Goal: Information Seeking & Learning: Learn about a topic

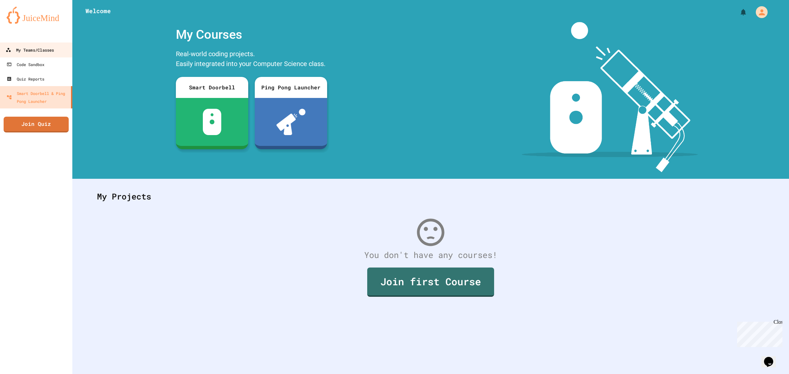
click at [61, 45] on link "My Teams/Classes" at bounding box center [36, 49] width 75 height 15
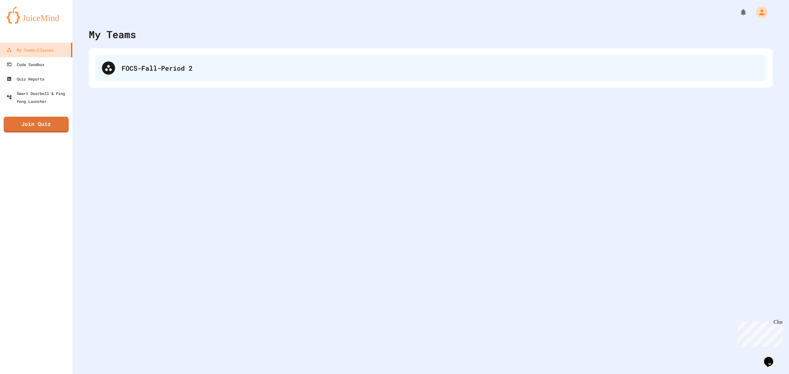
click at [165, 76] on div "FOCS-Fall-Period 2" at bounding box center [430, 68] width 671 height 26
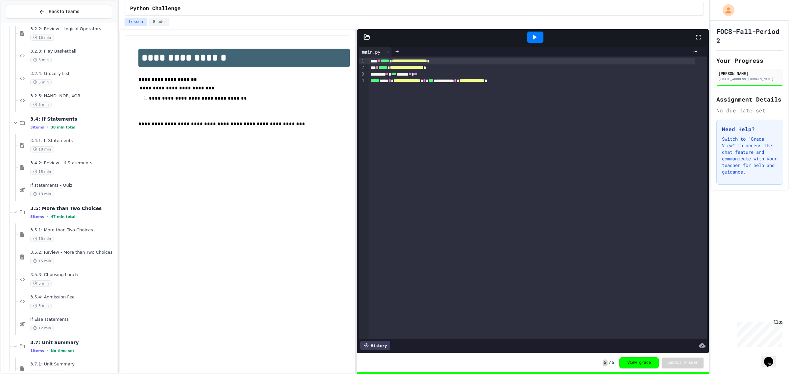
scroll to position [601, 0]
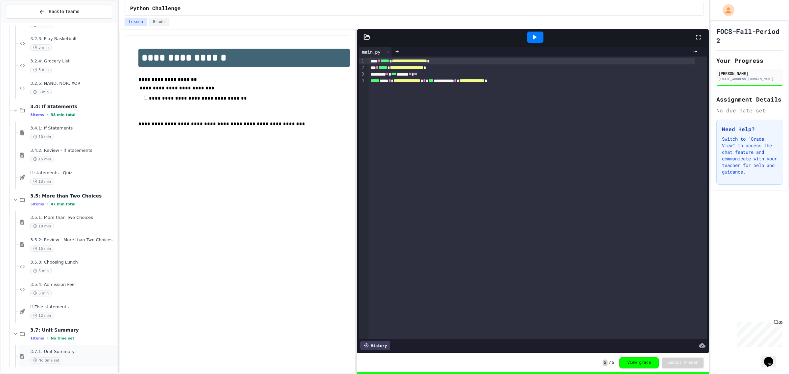
click at [78, 358] on div "No time set" at bounding box center [73, 360] width 86 height 6
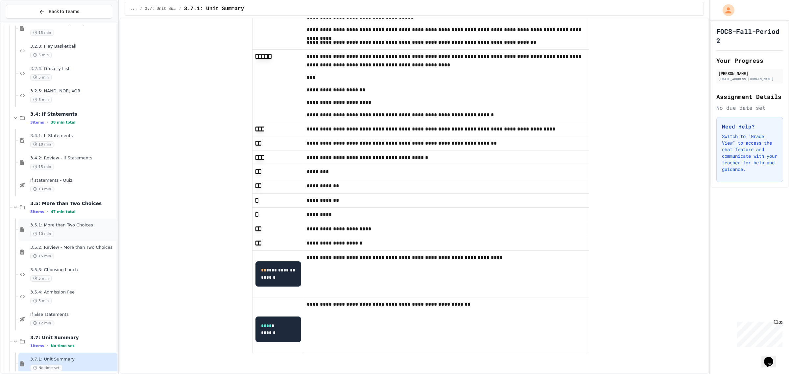
scroll to position [710, 0]
click at [73, 345] on div "1 items • No time set" at bounding box center [73, 345] width 86 height 5
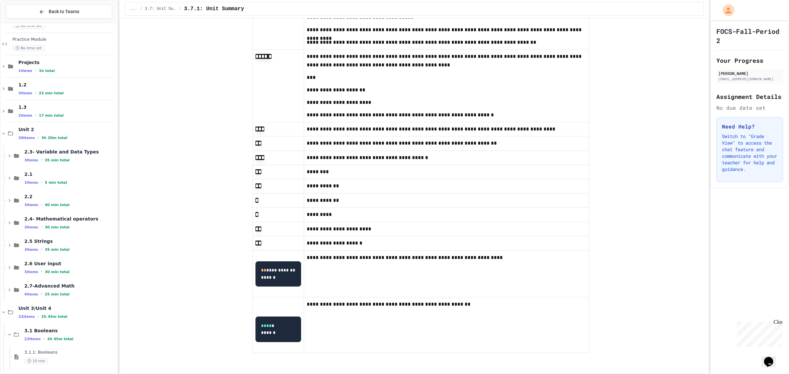
scroll to position [0, 0]
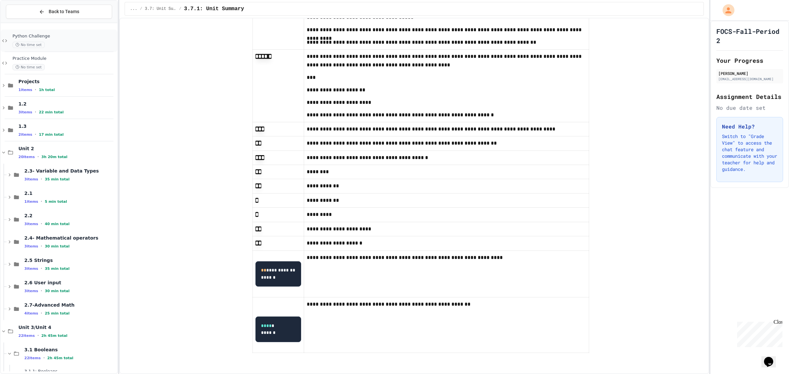
click at [38, 39] on div "Python Challenge No time set" at bounding box center [64, 41] width 104 height 14
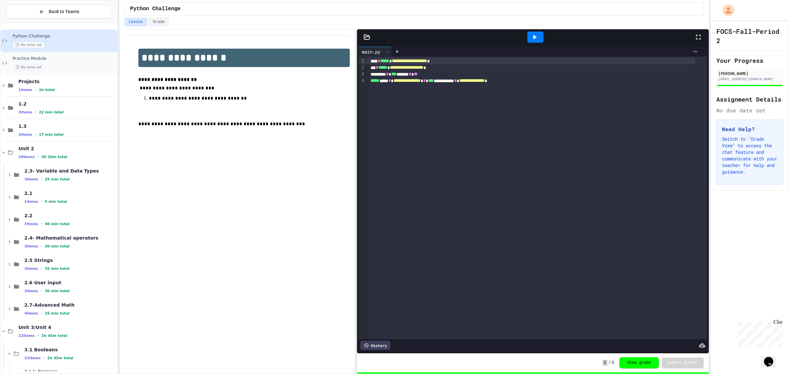
click at [82, 66] on div "No time set" at bounding box center [64, 67] width 104 height 6
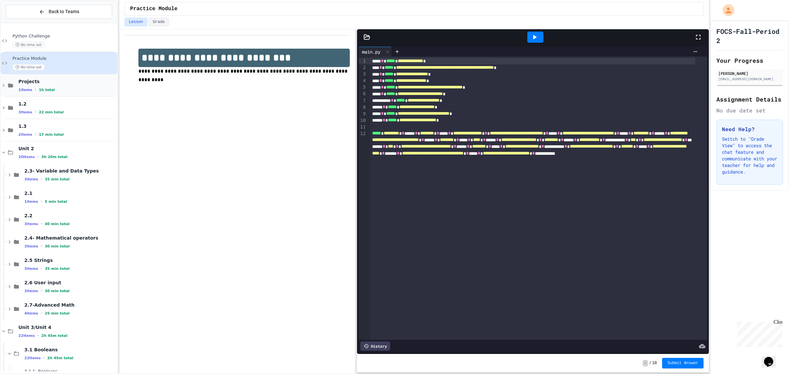
click at [52, 81] on span "Projects" at bounding box center [67, 82] width 98 height 6
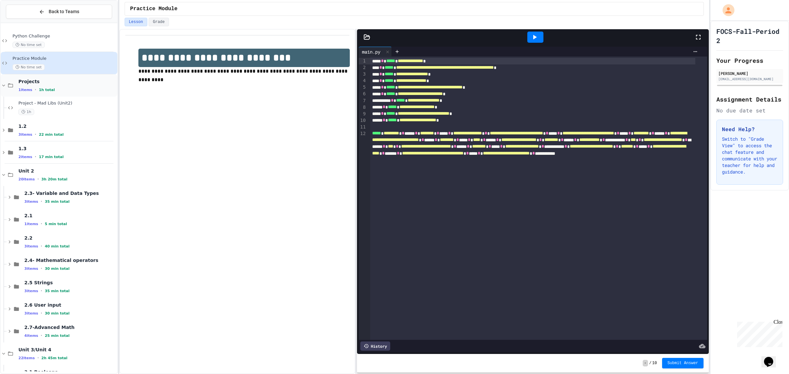
click at [58, 87] on div "1 items • 1h total" at bounding box center [67, 89] width 98 height 5
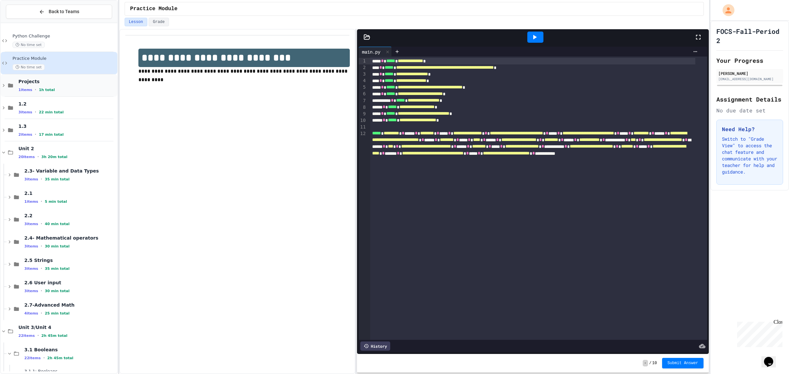
click at [60, 89] on div "1 items • 1h total" at bounding box center [67, 89] width 98 height 5
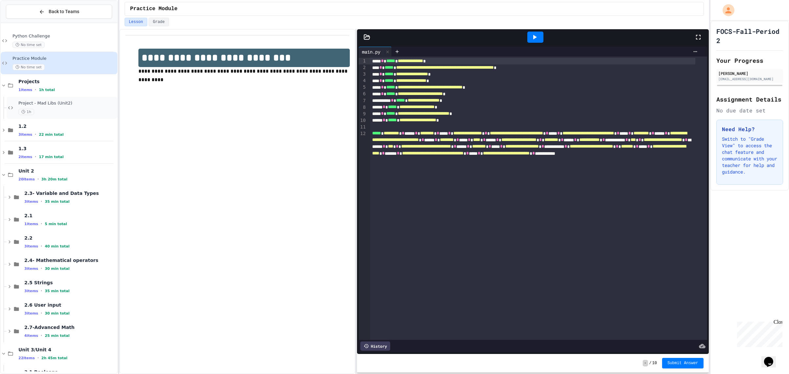
click at [62, 106] on div "Project - Mad Libs (Unit2) 1h" at bounding box center [67, 108] width 98 height 14
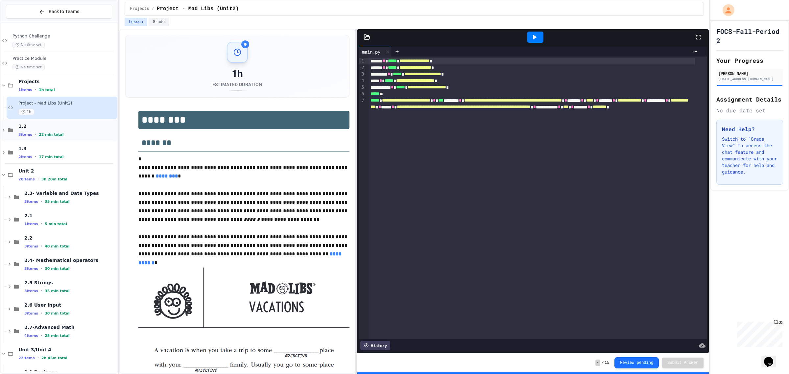
click at [66, 138] on div "1.2 3 items • 22 min total" at bounding box center [59, 130] width 117 height 22
click at [68, 152] on div "1.2.1: The Growth Mindset 10 min" at bounding box center [67, 152] width 98 height 14
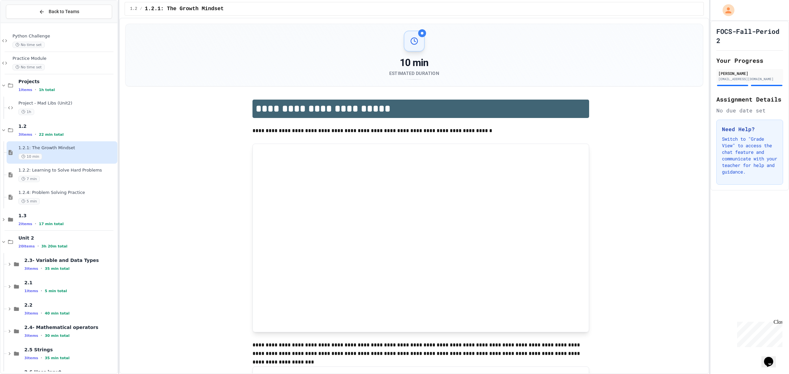
click at [63, 180] on div "7 min" at bounding box center [67, 179] width 98 height 6
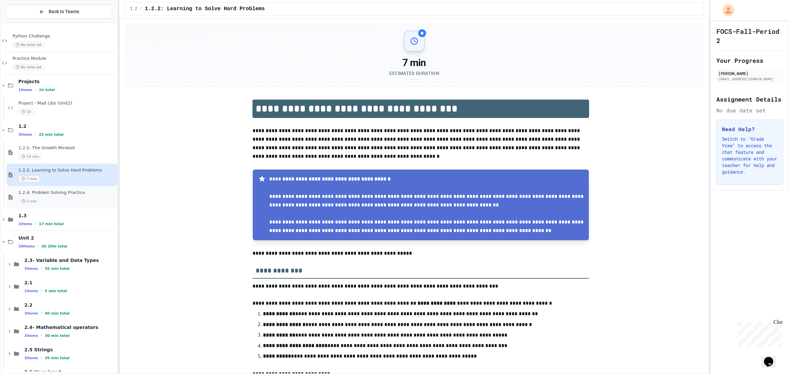
click at [60, 204] on div "5 min" at bounding box center [67, 201] width 98 height 6
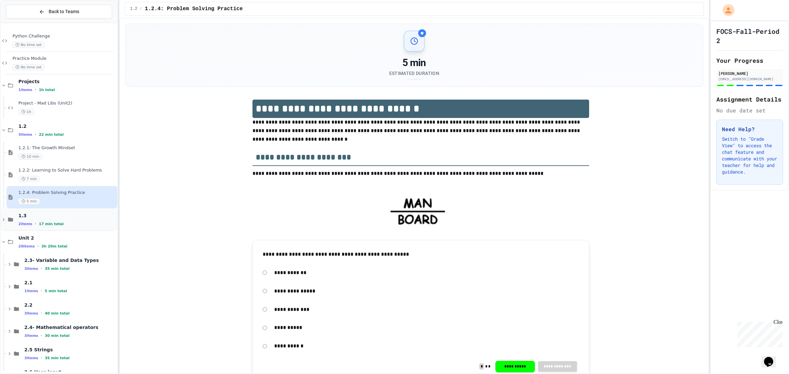
click at [60, 221] on div "1.3 2 items • 17 min total" at bounding box center [67, 220] width 98 height 14
click at [52, 244] on div "7 min" at bounding box center [67, 246] width 98 height 6
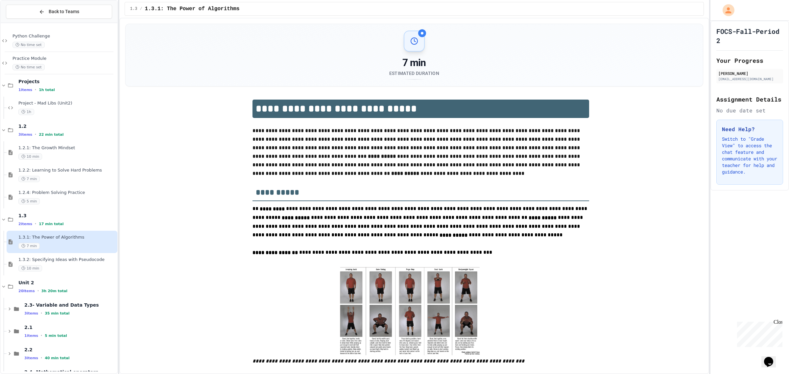
click at [56, 270] on div "10 min" at bounding box center [67, 268] width 98 height 6
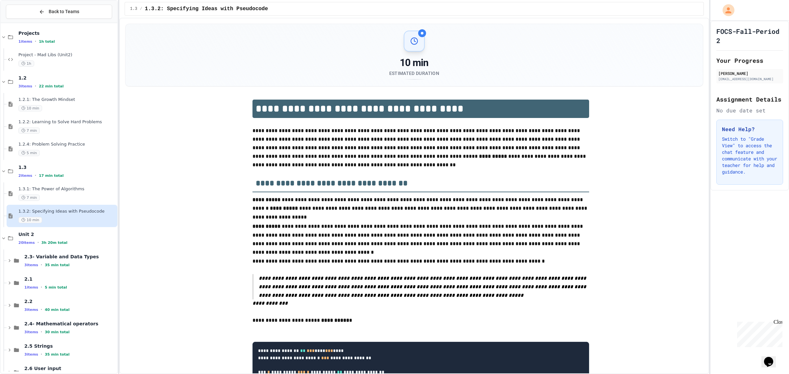
scroll to position [82, 0]
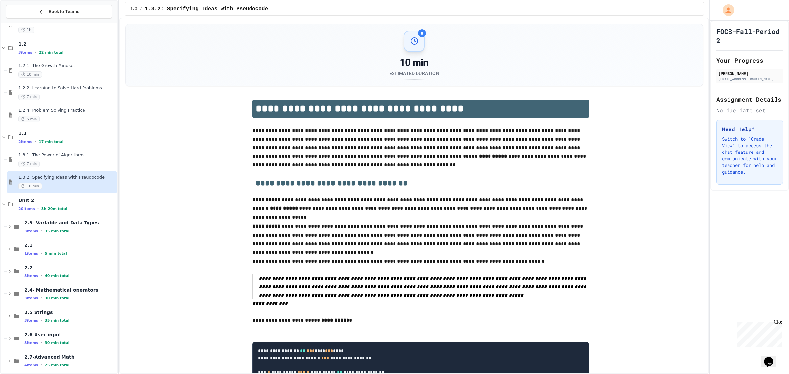
click at [44, 234] on div "2.3- Variable and Data Types 3 items • 35 min total" at bounding box center [62, 227] width 111 height 22
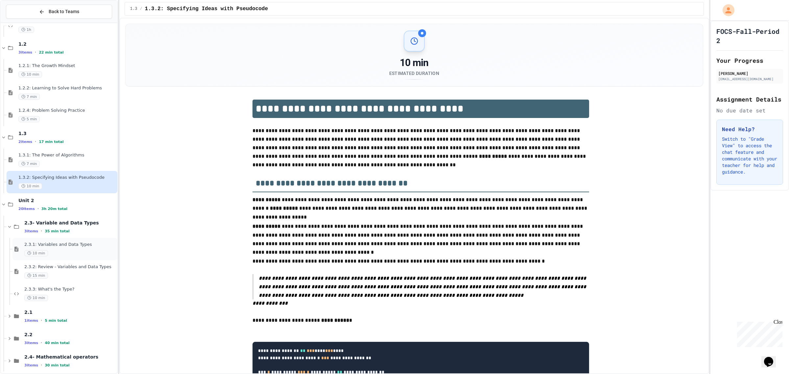
click at [47, 245] on span "2.3.1: Variables and Data Types" at bounding box center [70, 245] width 92 height 6
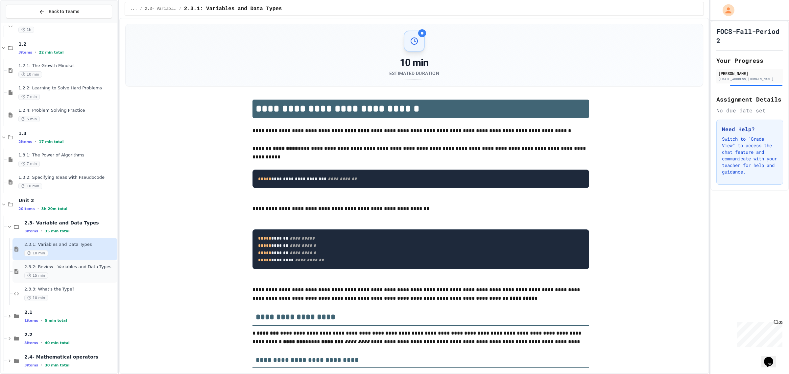
click at [50, 277] on div "15 min" at bounding box center [70, 276] width 92 height 6
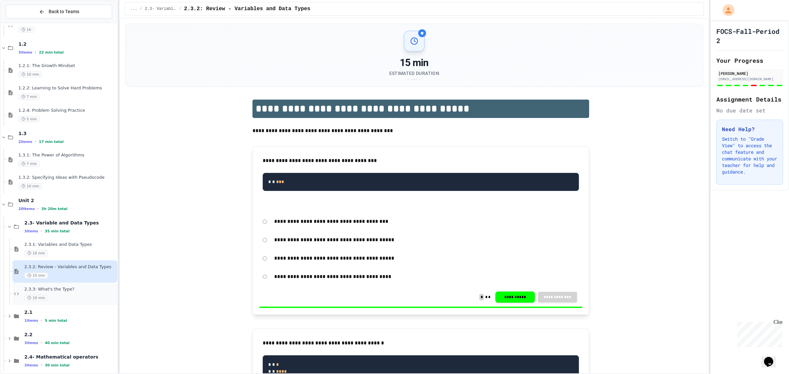
click at [69, 300] on div "10 min" at bounding box center [70, 298] width 92 height 6
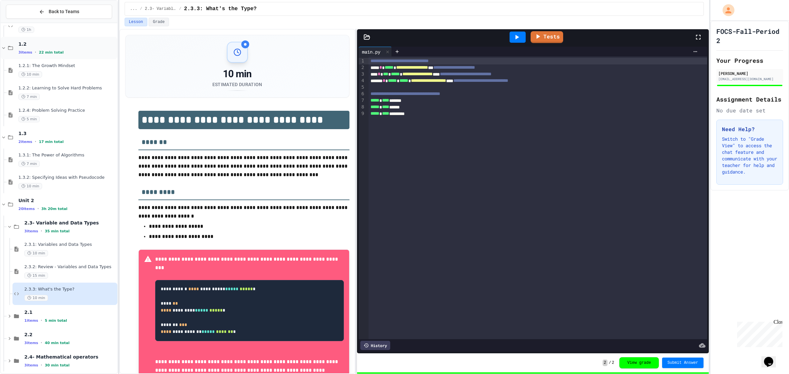
click at [9, 48] on icon at bounding box center [11, 48] width 8 height 6
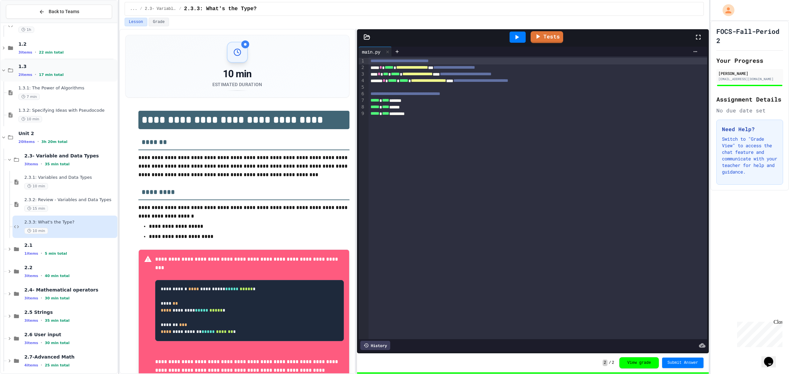
click at [3, 72] on icon at bounding box center [4, 70] width 6 height 6
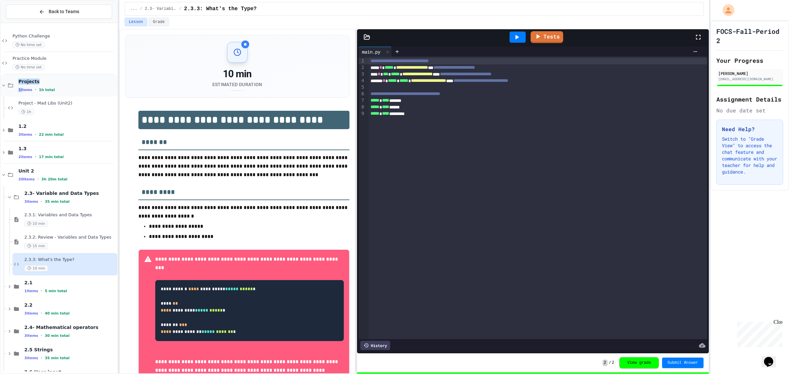
click at [20, 85] on div "Projects 1 items • 1h total" at bounding box center [67, 86] width 98 height 14
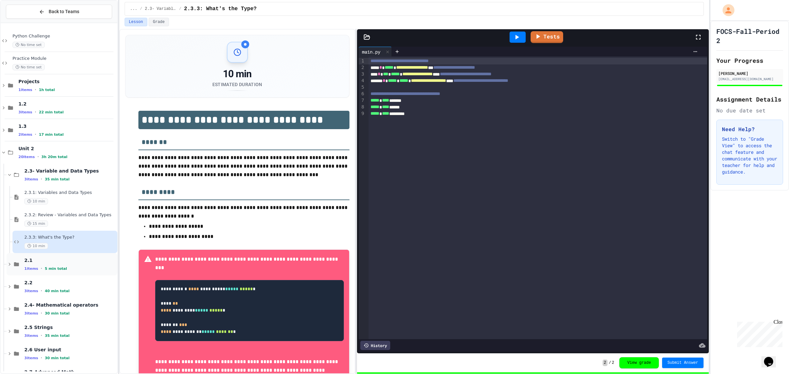
click at [55, 269] on span "5 min total" at bounding box center [56, 269] width 22 height 4
click at [58, 270] on span "5 min total" at bounding box center [56, 269] width 22 height 4
click at [57, 276] on div "2.2 3 items • 40 min total" at bounding box center [62, 286] width 111 height 22
click at [49, 292] on span "40 min total" at bounding box center [57, 291] width 25 height 4
click at [48, 262] on span "2.1" at bounding box center [70, 260] width 92 height 6
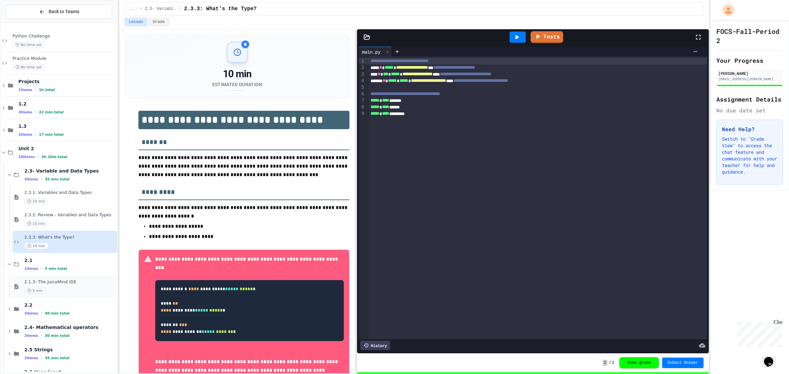
click at [53, 280] on span "2.1.3: The JuiceMind IDE" at bounding box center [70, 282] width 92 height 6
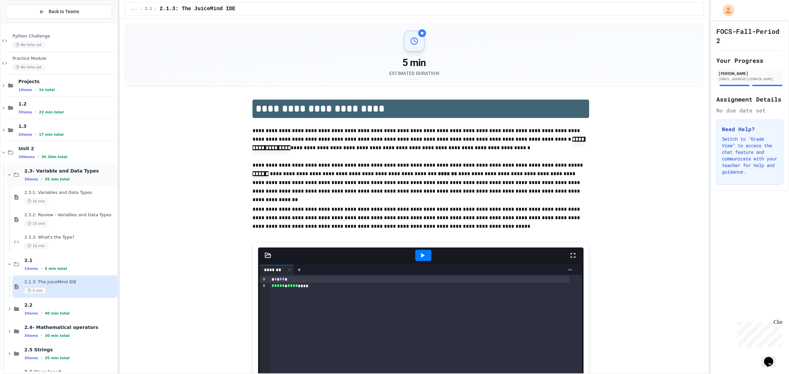
click at [55, 180] on span "35 min total" at bounding box center [57, 179] width 25 height 4
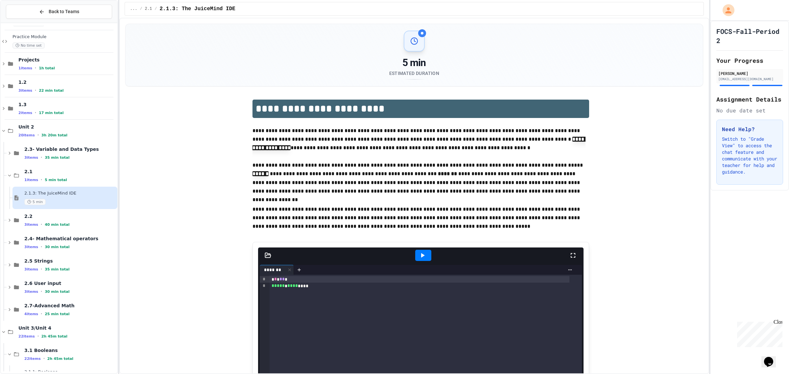
scroll to position [41, 0]
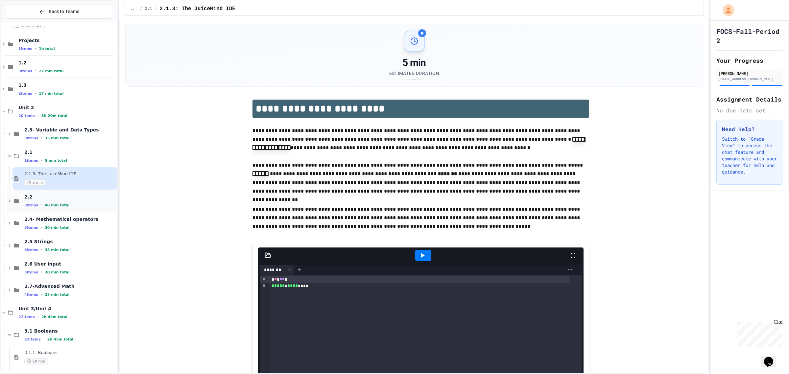
click at [43, 198] on span "2.2" at bounding box center [70, 197] width 92 height 6
click at [43, 223] on div "2.2.1: Hello, World! 15 min" at bounding box center [70, 223] width 92 height 14
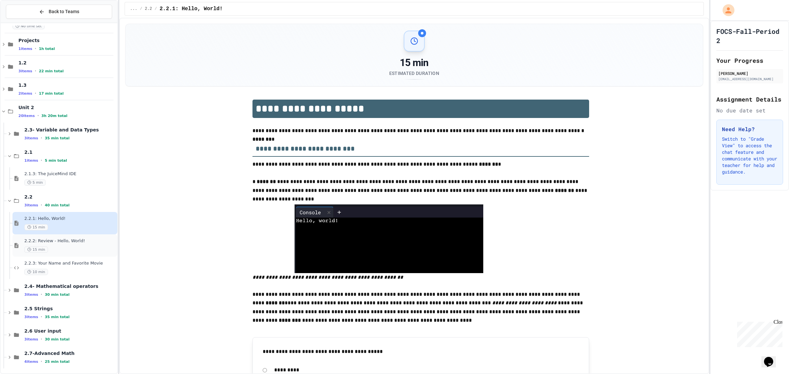
click at [48, 249] on div "15 min" at bounding box center [70, 250] width 92 height 6
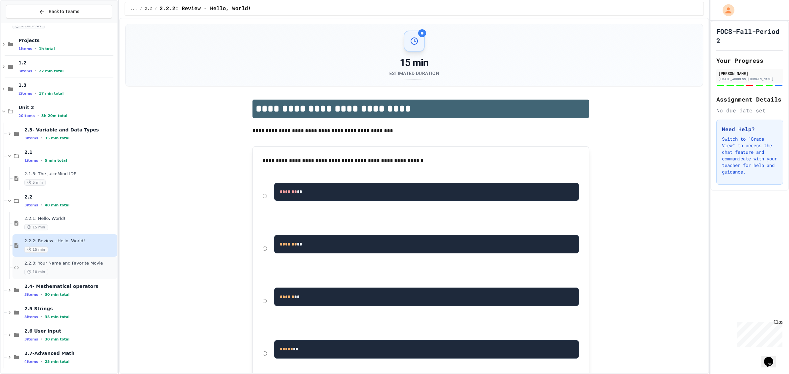
click at [102, 278] on div "2.2.3: Your Name and Favorite Movie 10 min" at bounding box center [64, 268] width 105 height 22
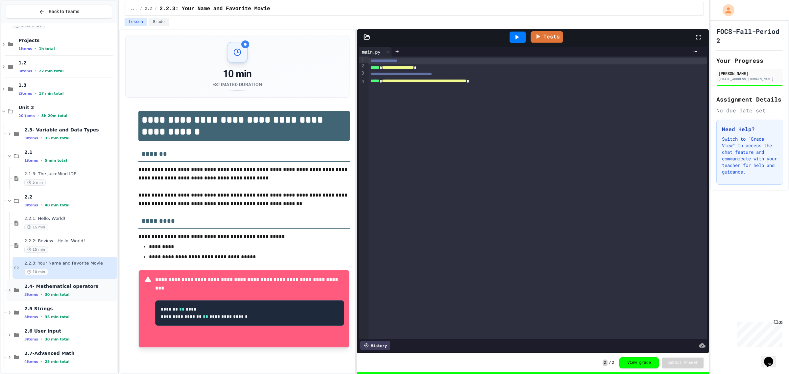
drag, startPoint x: 78, startPoint y: 290, endPoint x: 72, endPoint y: 291, distance: 6.0
click at [72, 291] on div "2.4- Mathematical operators 3 items • 30 min total" at bounding box center [70, 290] width 92 height 14
click at [52, 315] on div "10 min" at bounding box center [70, 317] width 92 height 6
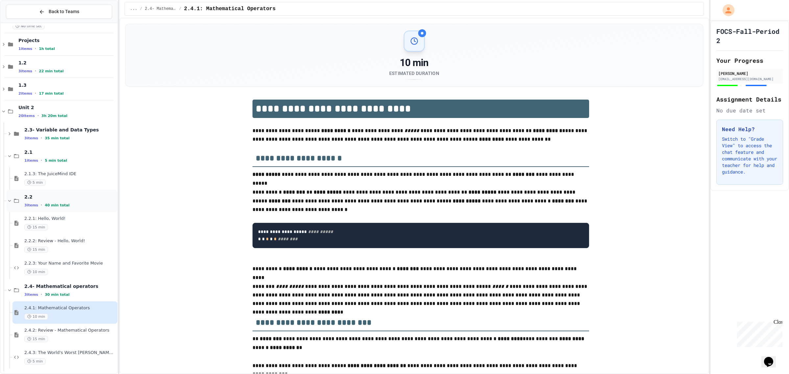
click at [45, 203] on span "40 min total" at bounding box center [57, 205] width 25 height 4
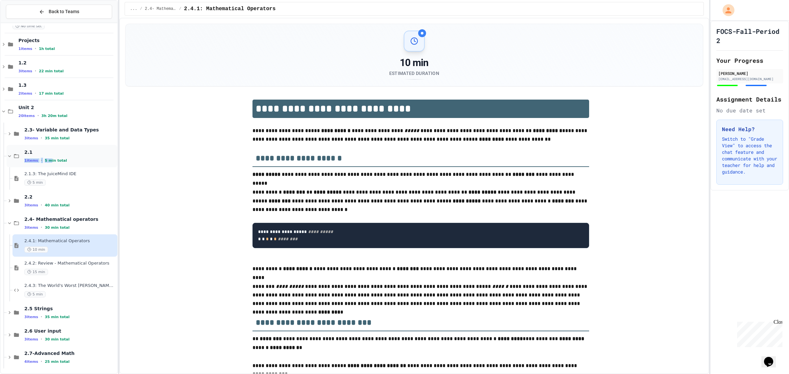
drag, startPoint x: 50, startPoint y: 154, endPoint x: 48, endPoint y: 158, distance: 4.6
click at [48, 158] on div "2.1 1 items • 5 min total" at bounding box center [70, 156] width 92 height 14
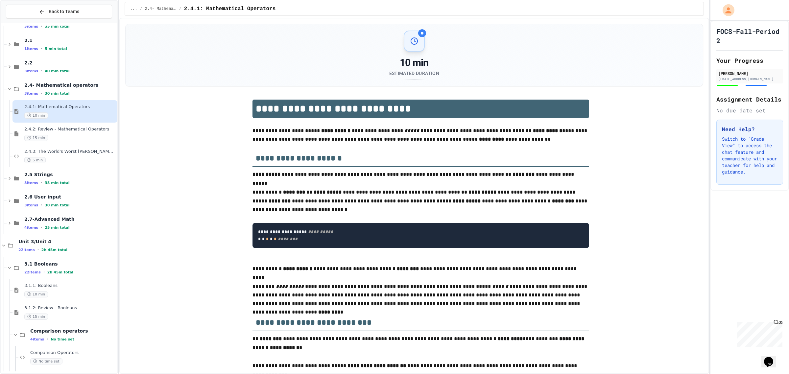
scroll to position [164, 0]
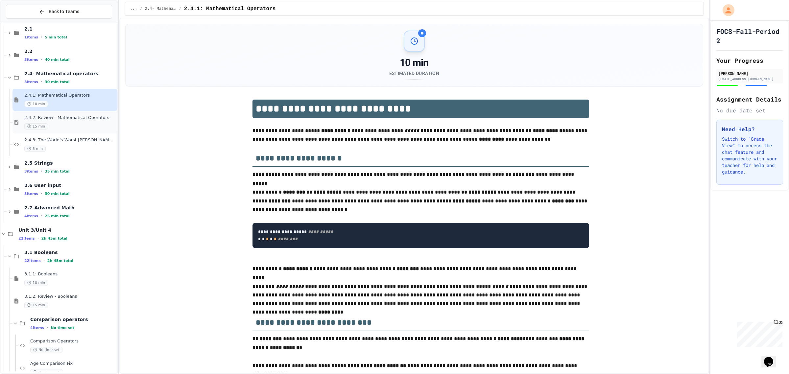
click at [67, 119] on span "2.4.2: Review - Mathematical Operators" at bounding box center [70, 118] width 92 height 6
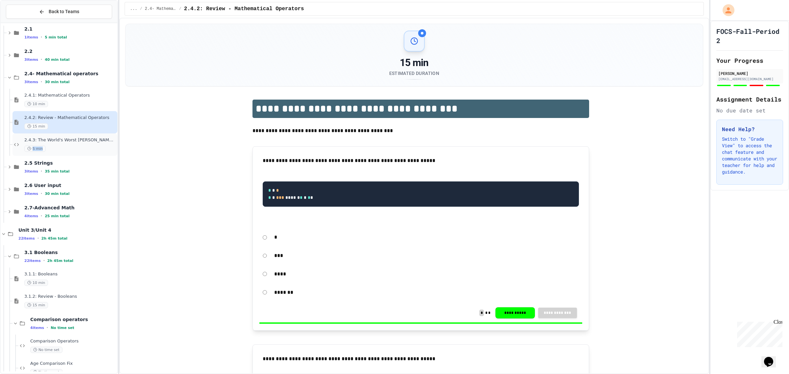
click at [71, 152] on div "5 min" at bounding box center [70, 149] width 92 height 6
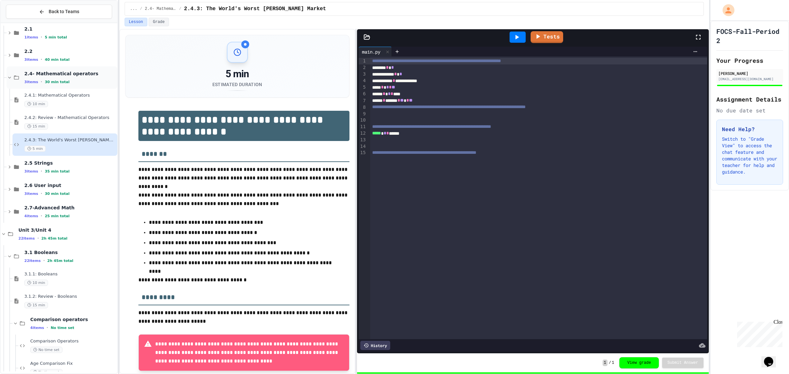
click at [53, 78] on div "2.4- Mathematical operators 3 items • 30 min total" at bounding box center [70, 78] width 92 height 14
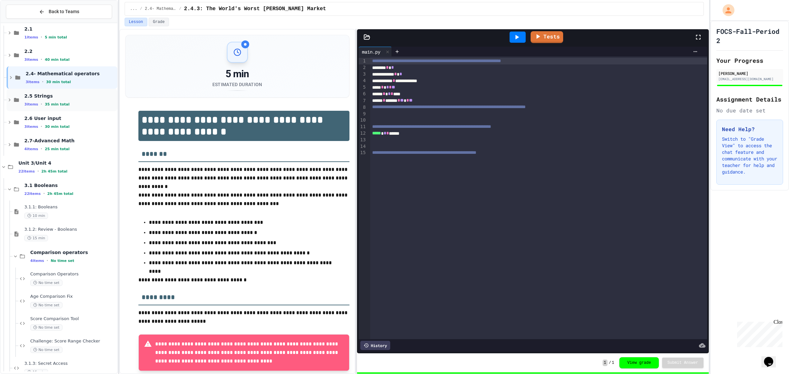
click at [68, 106] on div "3 items • 35 min total" at bounding box center [70, 104] width 92 height 5
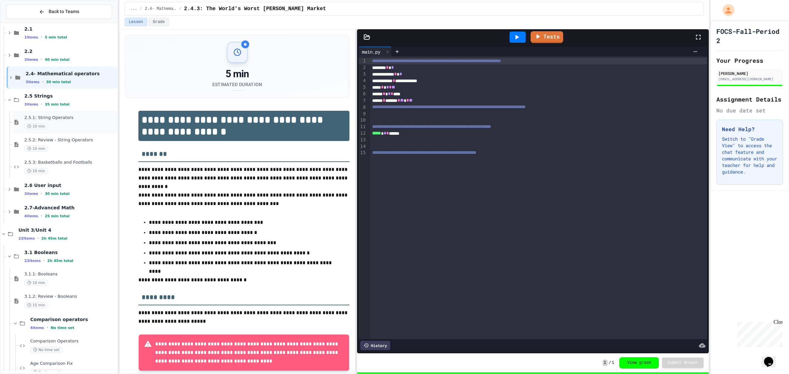
click at [57, 128] on div "10 min" at bounding box center [70, 126] width 92 height 6
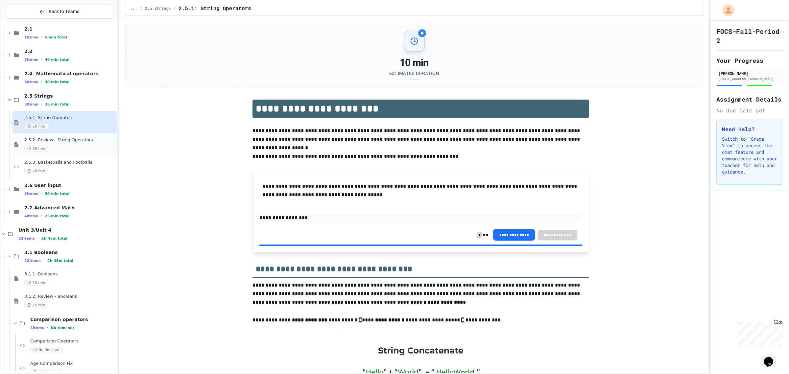
click at [59, 140] on span "2.5.2: Review - String Operators" at bounding box center [70, 140] width 92 height 6
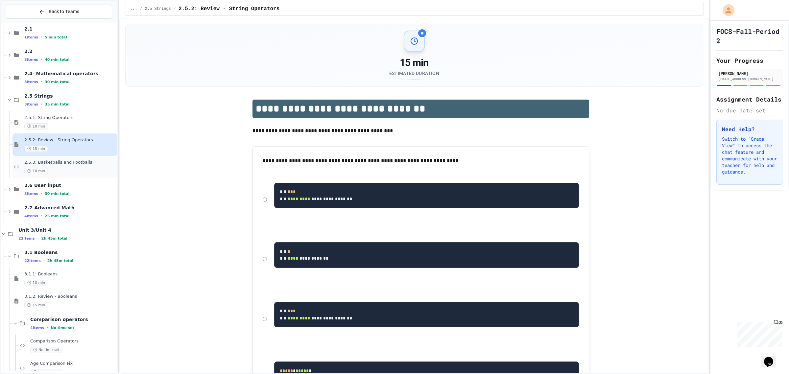
click at [70, 175] on div "2.5.3: Basketballs and Footballs 10 min" at bounding box center [64, 167] width 105 height 22
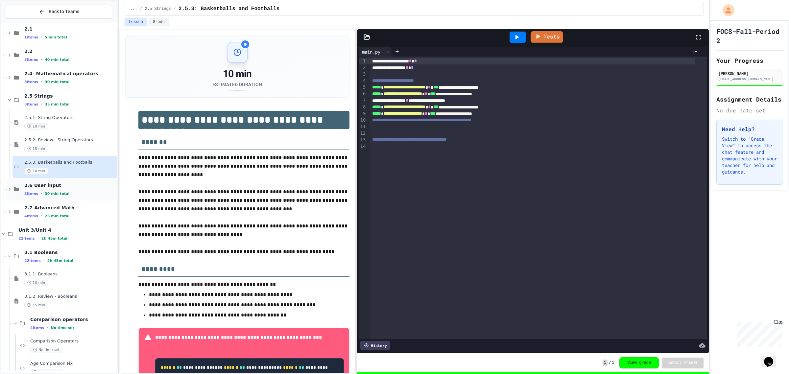
click at [74, 198] on div "2.6 User input 3 items • 30 min total" at bounding box center [62, 189] width 111 height 22
click at [75, 215] on div "10 min" at bounding box center [70, 216] width 92 height 6
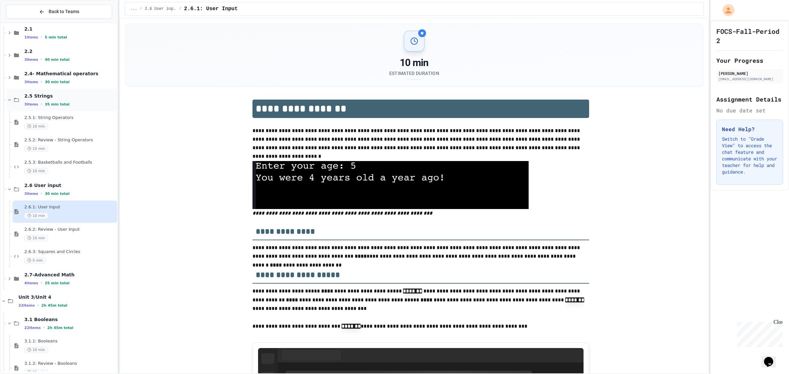
click at [56, 104] on span "35 min total" at bounding box center [57, 104] width 25 height 4
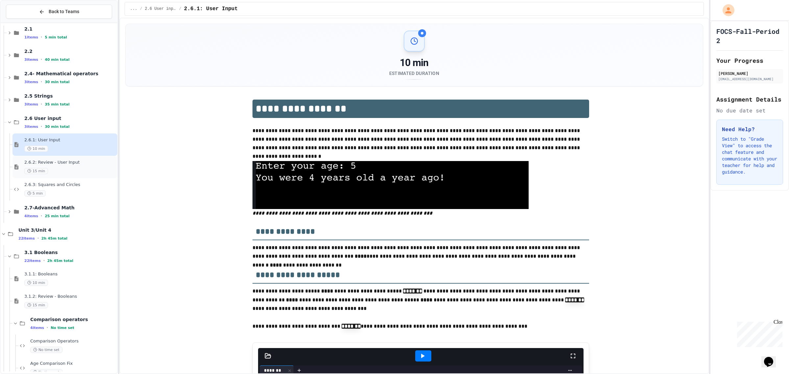
click at [53, 160] on span "2.6.2: Review - User Input" at bounding box center [70, 163] width 92 height 6
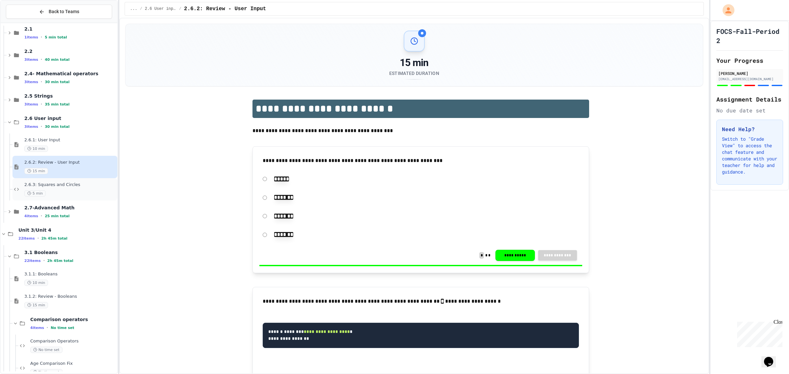
click at [62, 195] on div "5 min" at bounding box center [70, 193] width 92 height 6
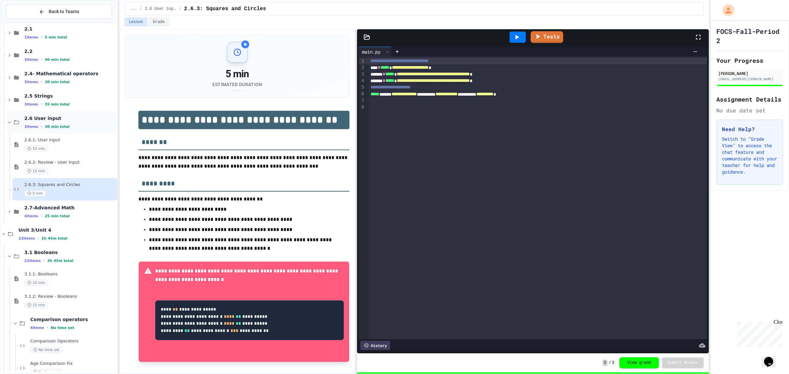
click at [79, 121] on div "2.6 User input 3 items • 30 min total" at bounding box center [70, 122] width 92 height 14
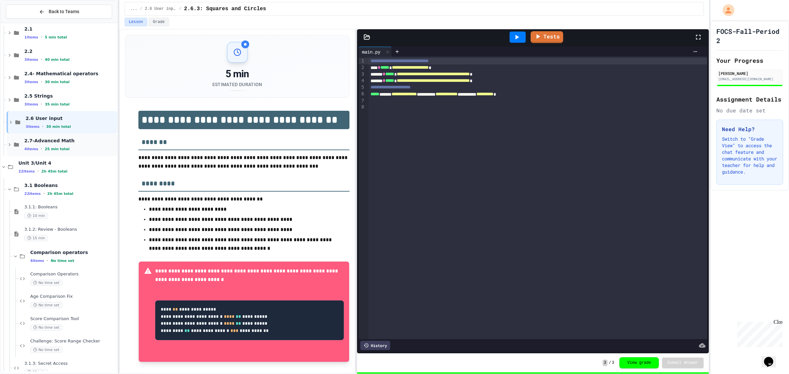
click at [67, 148] on div "4 items • 25 min total" at bounding box center [70, 148] width 92 height 5
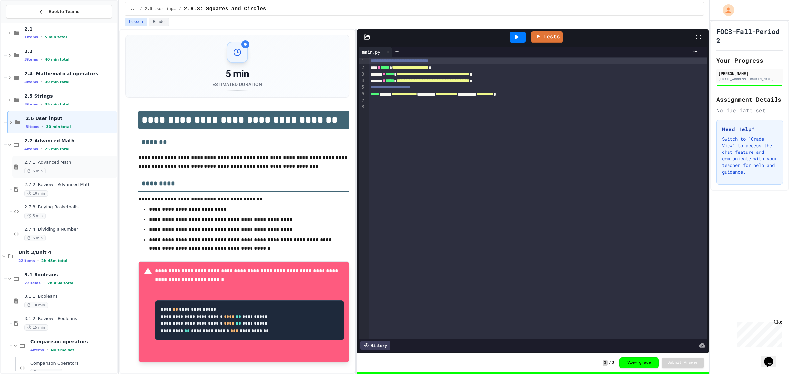
click at [55, 168] on div "5 min" at bounding box center [70, 171] width 92 height 6
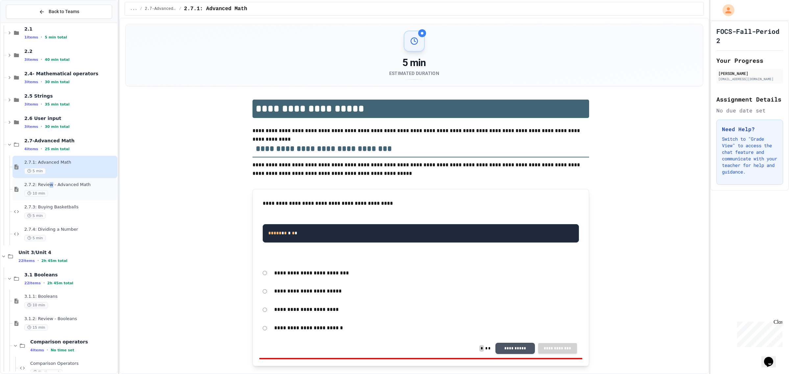
click at [48, 188] on div "2.7.2: Review - Advanced Math 10 min" at bounding box center [70, 189] width 92 height 14
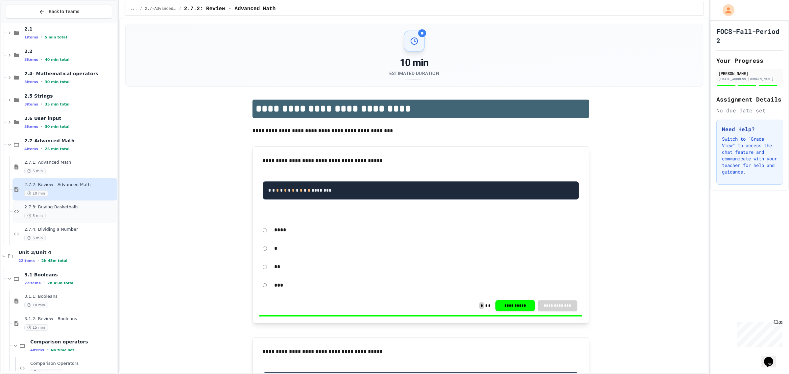
click at [30, 209] on span "2.7.3: Buying Basketballs" at bounding box center [70, 207] width 92 height 6
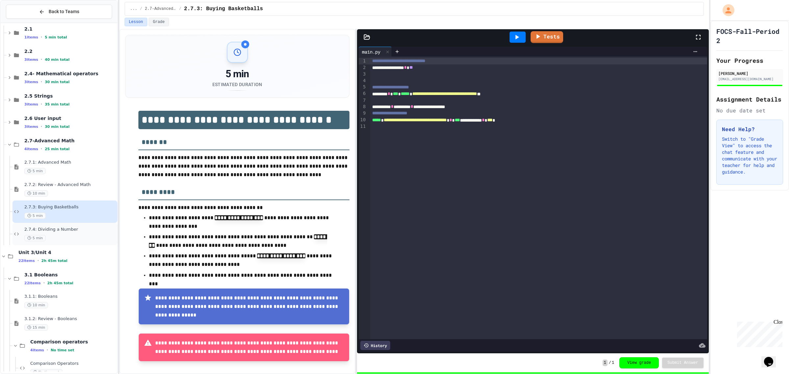
click at [45, 242] on div "2.7.4: Dividing a Number 5 min" at bounding box center [64, 234] width 105 height 22
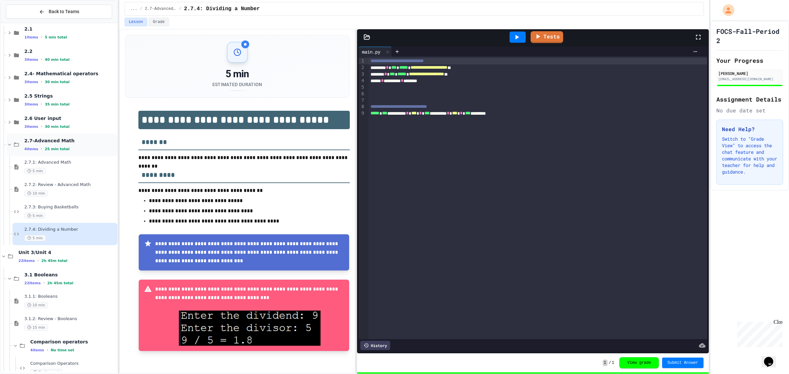
click at [75, 140] on span "2.7-Advanced Math" at bounding box center [70, 141] width 92 height 6
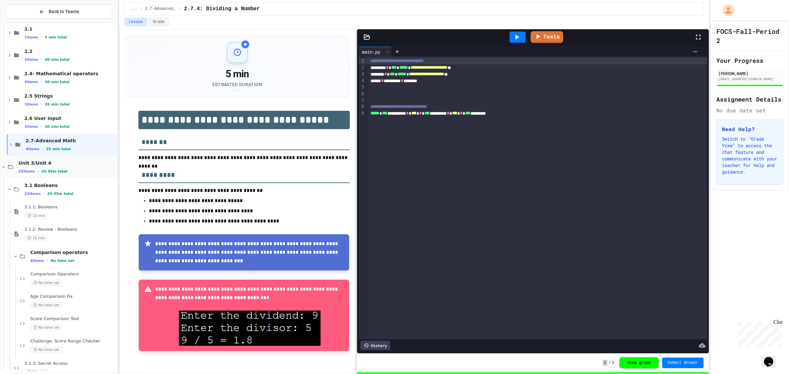
click at [70, 175] on div "Unit 3/Unit 4 22 items • 2h 45m total" at bounding box center [59, 167] width 117 height 22
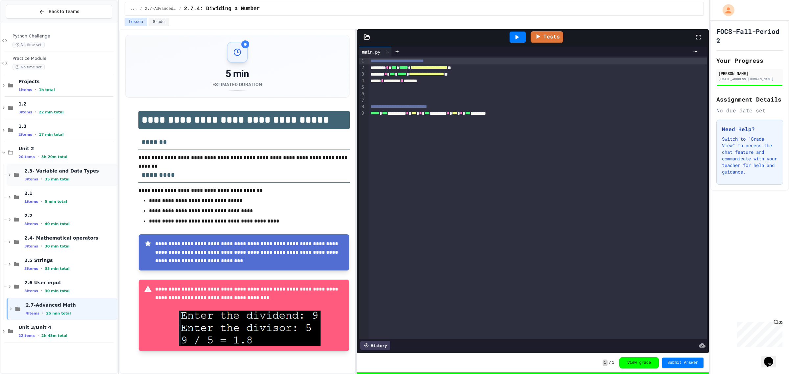
click at [67, 178] on div "2.3- Variable and Data Types 3 items • 35 min total" at bounding box center [70, 175] width 92 height 14
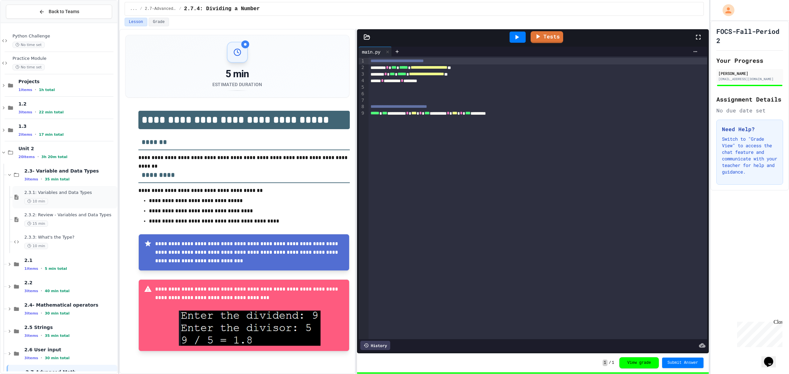
click at [61, 207] on div "2.3.1: Variables and Data Types 10 min" at bounding box center [64, 197] width 105 height 22
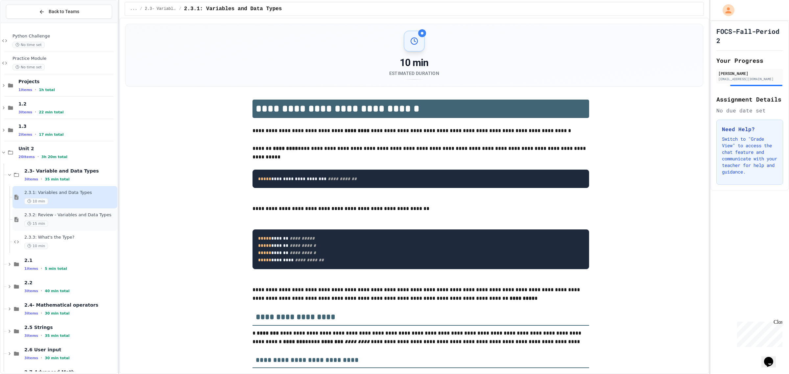
click at [67, 229] on div "2.3.2: Review - Variables and Data Types 15 min" at bounding box center [64, 219] width 105 height 22
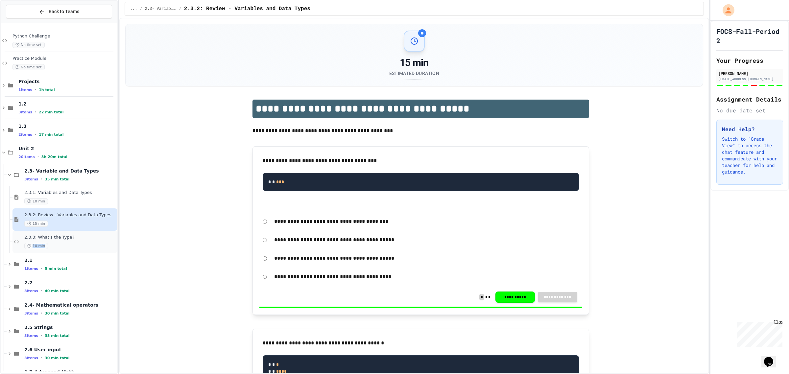
click at [66, 249] on div "10 min" at bounding box center [70, 246] width 92 height 6
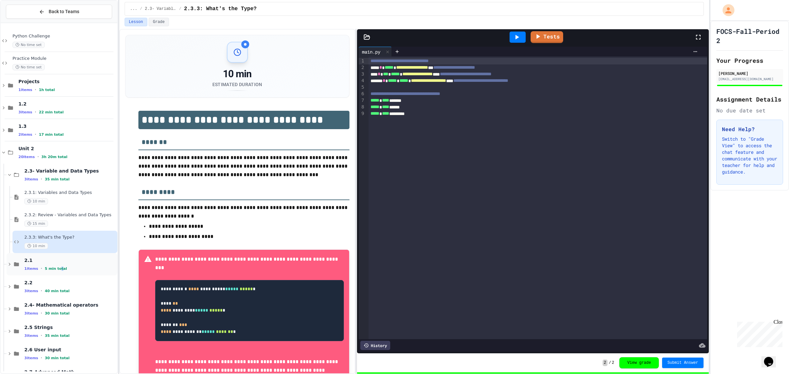
click at [55, 266] on div "2.1 1 items • 5 min total" at bounding box center [70, 264] width 92 height 14
click at [61, 281] on span "2.1.3: The JuiceMind IDE" at bounding box center [70, 282] width 92 height 6
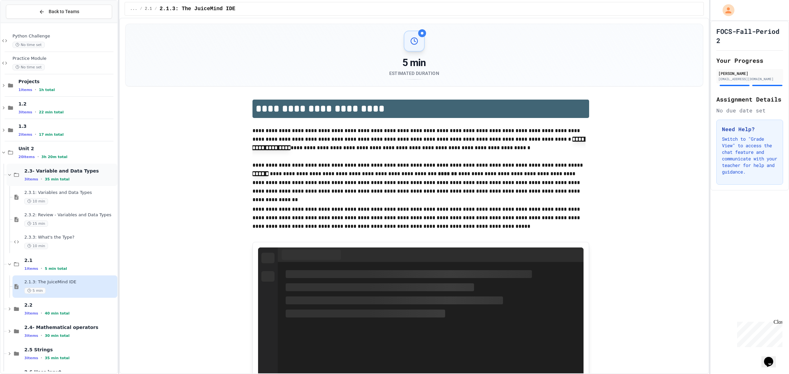
click at [38, 174] on div "2.3- Variable and Data Types 3 items • 35 min total" at bounding box center [70, 175] width 92 height 14
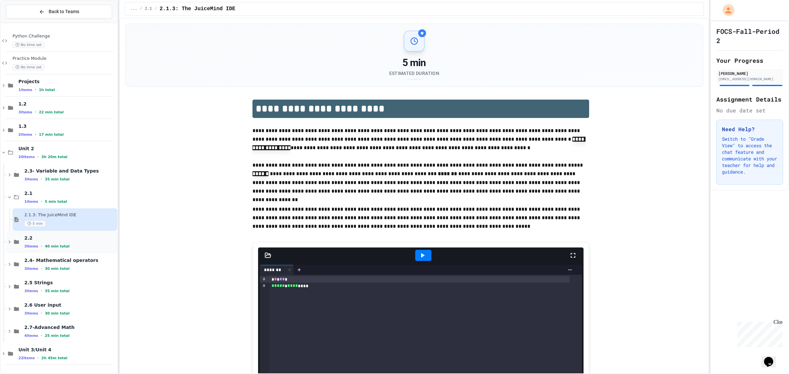
click at [47, 235] on span "2.2" at bounding box center [70, 238] width 92 height 6
click at [52, 256] on div "2.2.1: Hello, World! 15 min" at bounding box center [64, 264] width 105 height 22
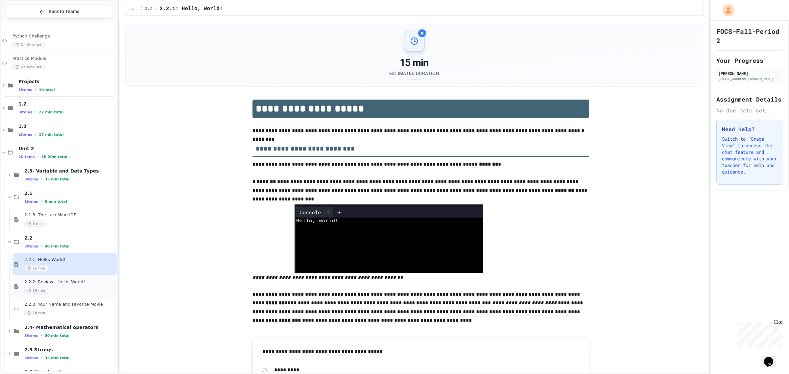
click at [54, 288] on div "15 min" at bounding box center [70, 291] width 92 height 6
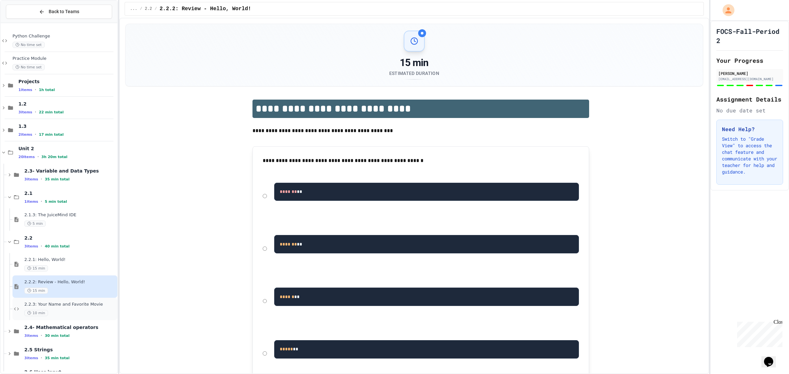
click at [59, 308] on div "2.2.3: Your Name and Favorite Movie 10 min" at bounding box center [70, 309] width 92 height 14
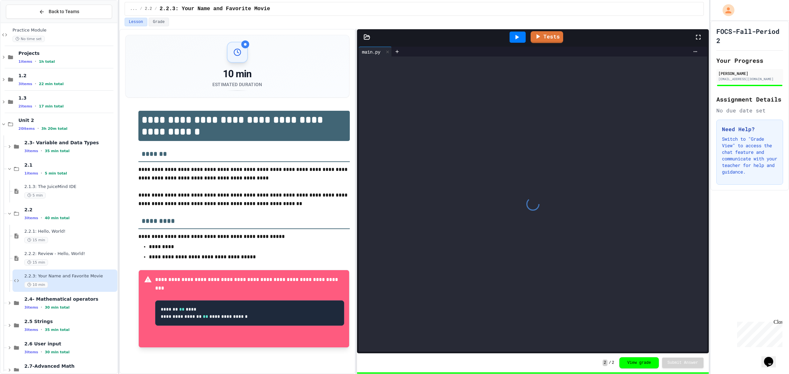
scroll to position [64, 0]
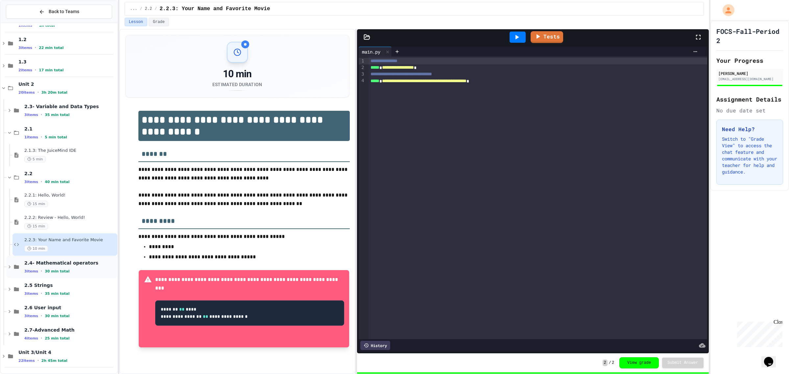
click at [72, 269] on div "3 items • 30 min total" at bounding box center [70, 271] width 92 height 5
click at [60, 290] on div "10 min" at bounding box center [70, 293] width 92 height 6
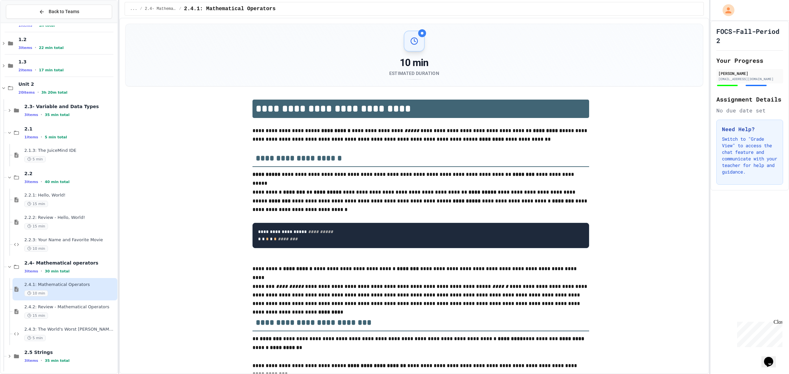
click at [50, 176] on span "2.2" at bounding box center [70, 174] width 92 height 6
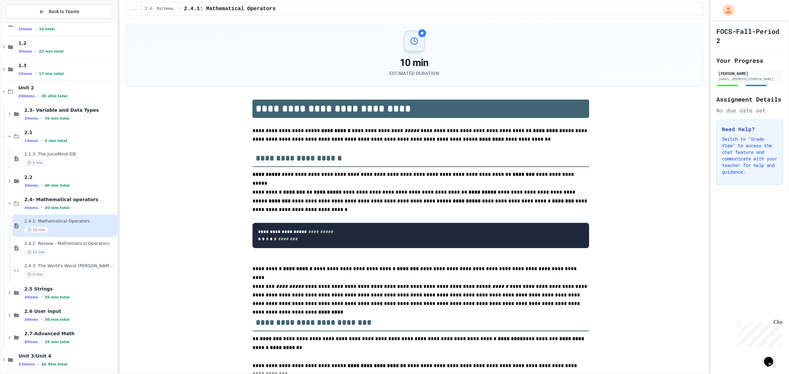
scroll to position [64, 0]
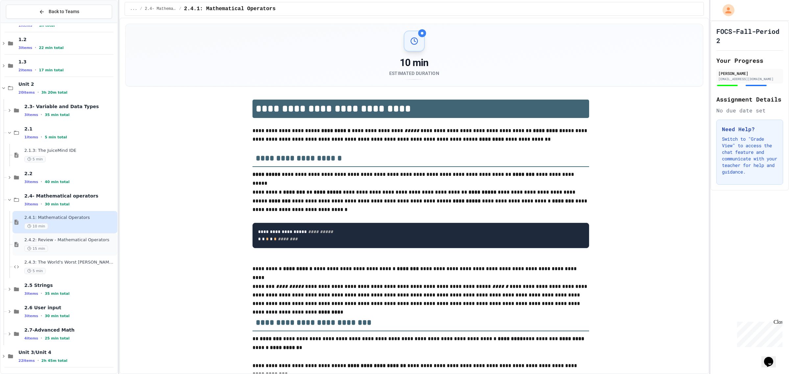
click at [61, 241] on span "2.4.2: Review - Mathematical Operators" at bounding box center [70, 240] width 92 height 6
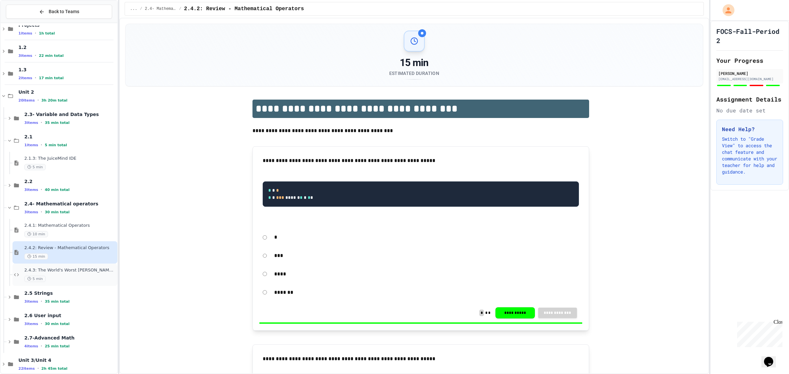
click at [57, 270] on span "2.4.3: The World's Worst Farmer's Market" at bounding box center [70, 271] width 92 height 6
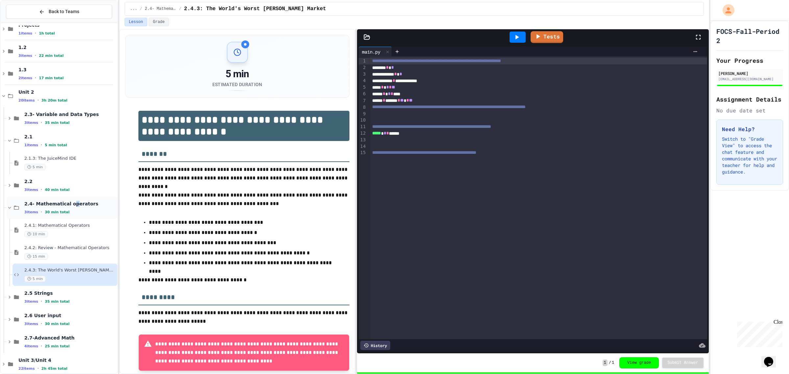
click at [68, 203] on span "2.4- Mathematical operators" at bounding box center [70, 204] width 92 height 6
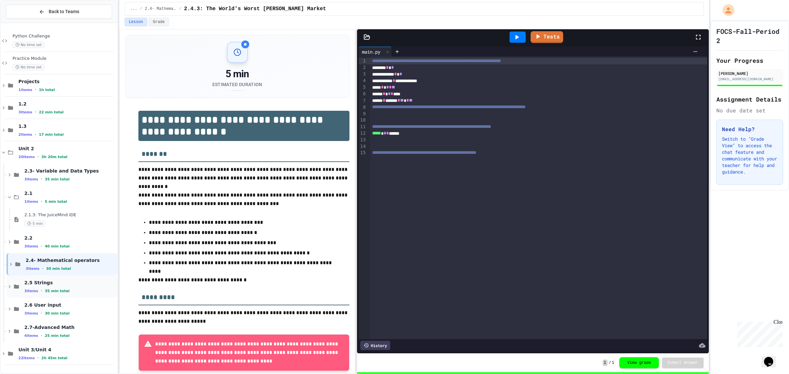
click at [79, 286] on div "2.5 Strings 3 items • 35 min total" at bounding box center [70, 287] width 92 height 14
click at [68, 311] on div "10 min" at bounding box center [70, 313] width 92 height 6
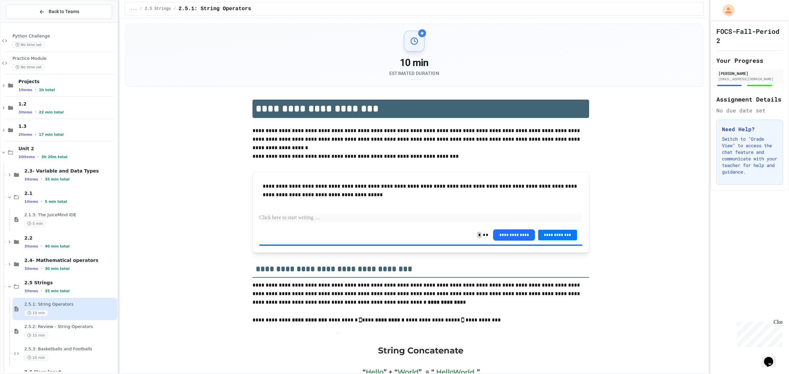
scroll to position [64, 0]
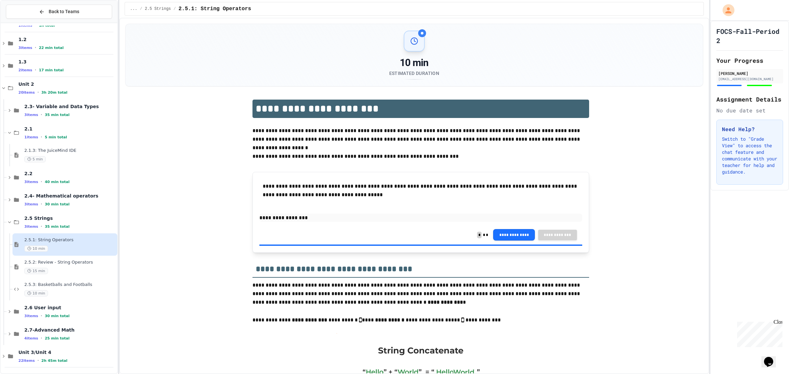
click at [90, 263] on span "2.5.2: Review - String Operators" at bounding box center [70, 263] width 92 height 6
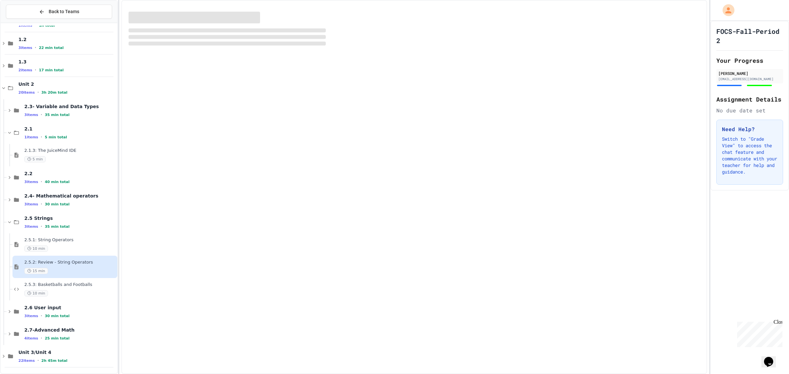
scroll to position [57, 0]
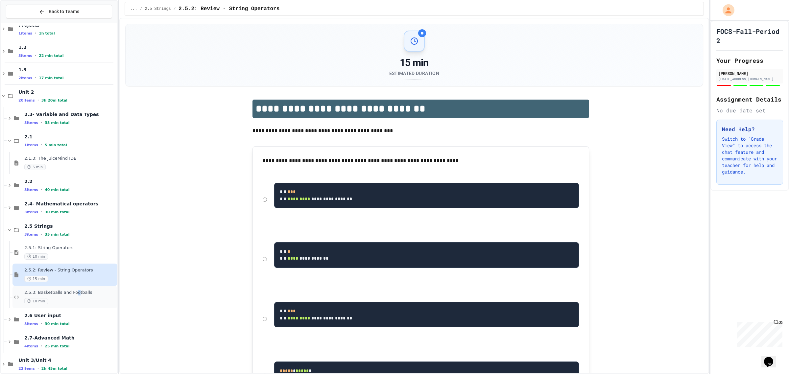
click at [70, 295] on span "2.5.3: Basketballs and Footballs" at bounding box center [70, 293] width 92 height 6
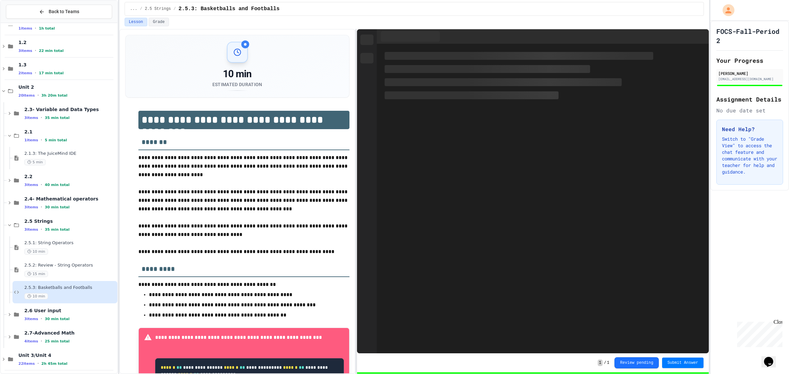
scroll to position [64, 0]
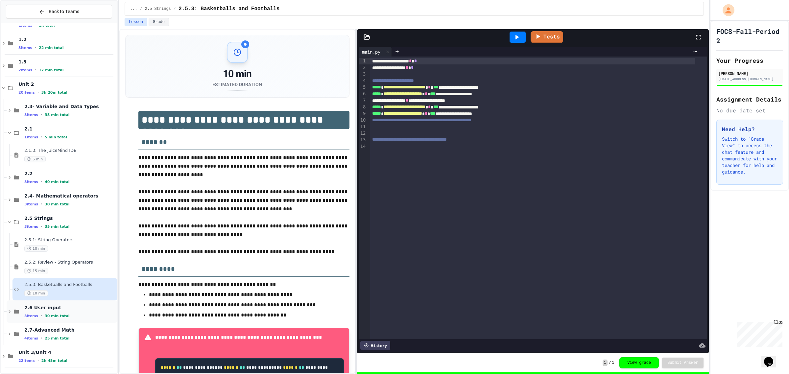
click at [68, 317] on div "3 items • 30 min total" at bounding box center [70, 315] width 92 height 5
click at [71, 339] on div "10 min" at bounding box center [70, 338] width 92 height 6
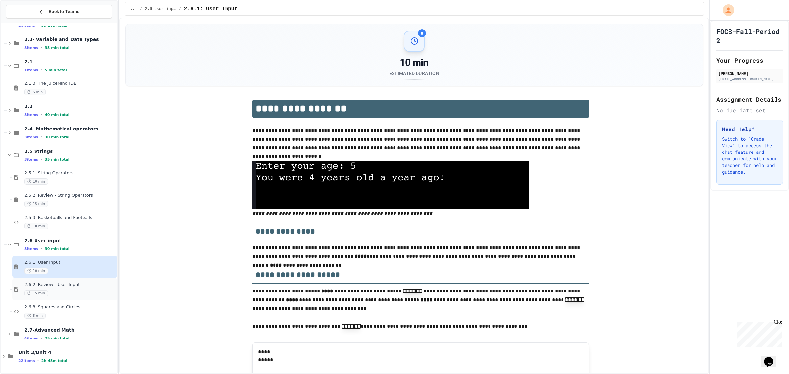
click at [62, 298] on div "2.6.2: Review - User Input 15 min" at bounding box center [64, 289] width 105 height 22
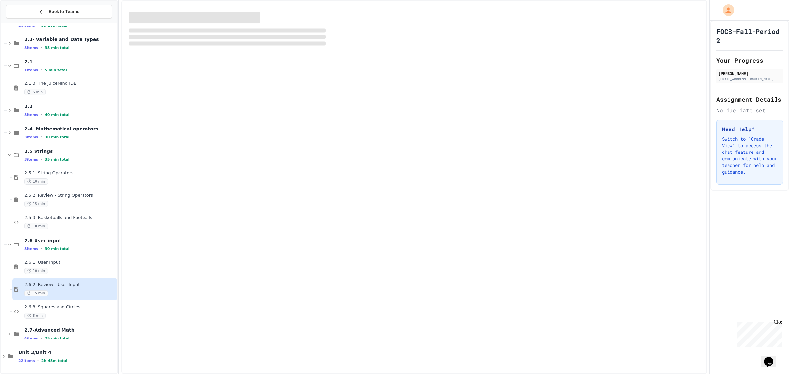
scroll to position [124, 0]
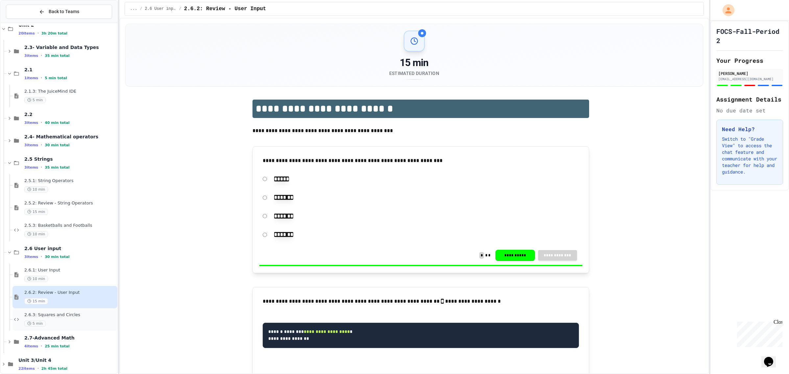
click at [64, 315] on span "2.6.3: Squares and Circles" at bounding box center [70, 315] width 92 height 6
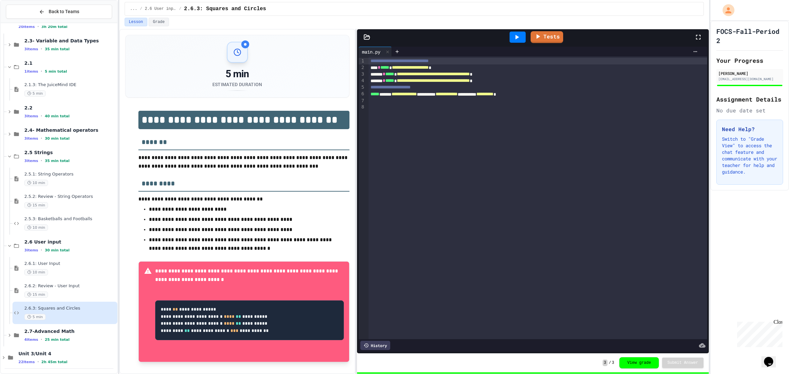
scroll to position [132, 0]
click at [67, 333] on div "2.7-Advanced Math 4 items • 25 min total" at bounding box center [70, 334] width 92 height 14
click at [61, 354] on div "2.7.1: Advanced Math 5 min" at bounding box center [70, 356] width 92 height 14
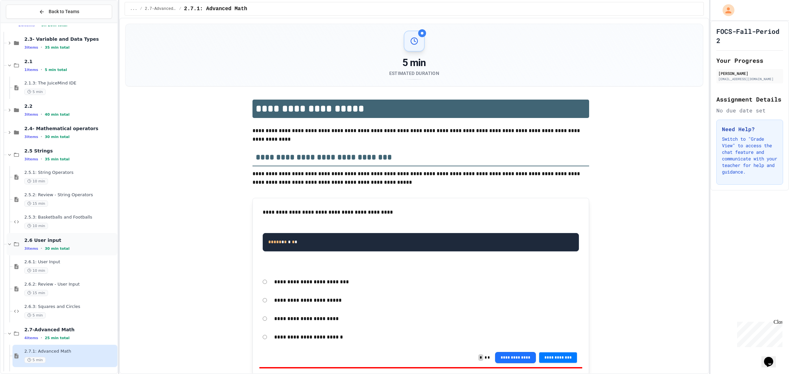
click at [73, 241] on span "2.6 User input" at bounding box center [70, 240] width 92 height 6
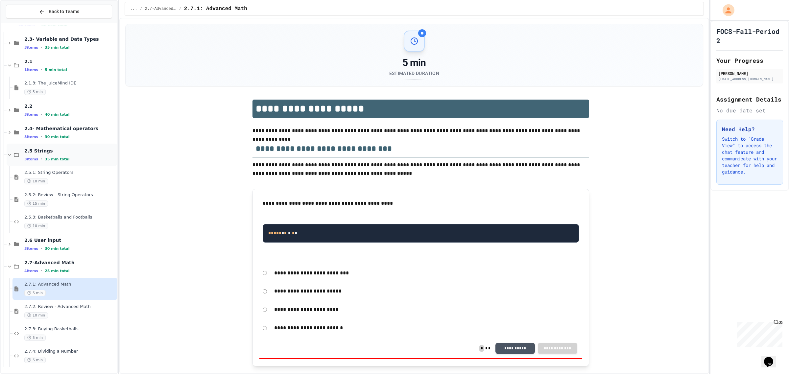
click at [85, 150] on div "2.5 Strings 3 items • 35 min total" at bounding box center [62, 155] width 111 height 22
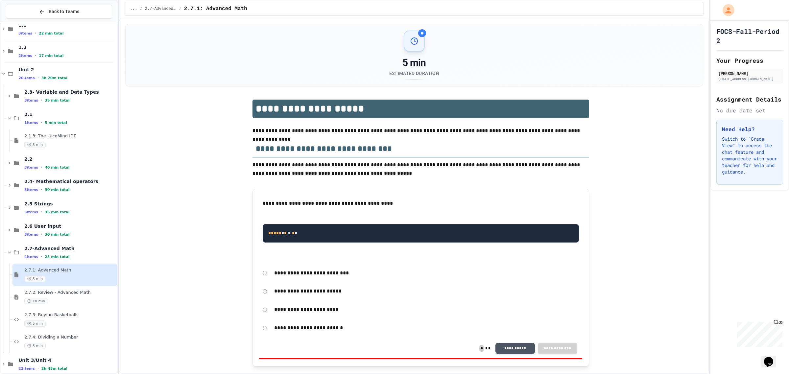
click at [52, 280] on div "5 min" at bounding box center [70, 279] width 92 height 6
click at [59, 293] on span "2.7.2: Review - Advanced Math" at bounding box center [70, 293] width 92 height 6
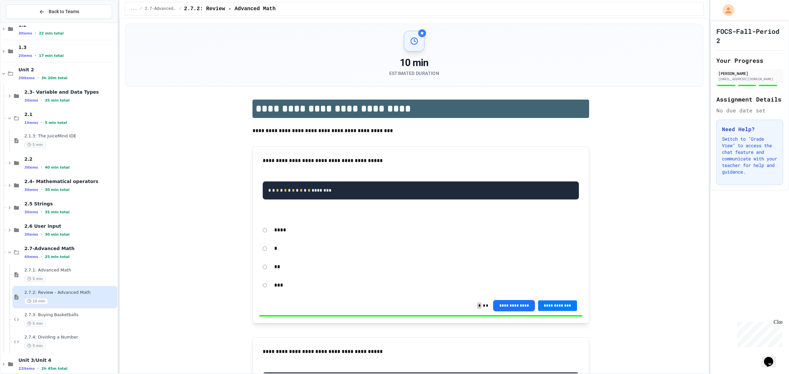
click at [60, 313] on span "2.7.3: Buying Basketballs" at bounding box center [70, 315] width 92 height 6
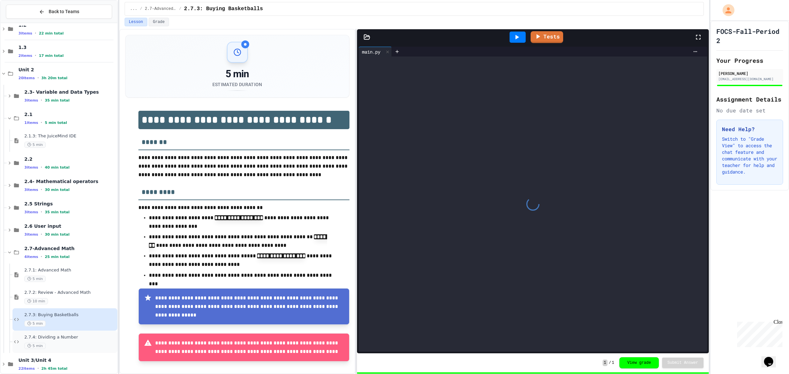
click at [55, 335] on span "2.7.4: Dividing a Number" at bounding box center [70, 338] width 92 height 6
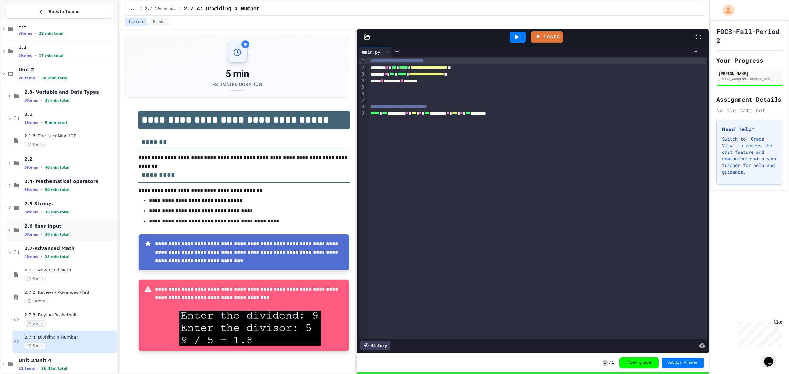
click at [85, 229] on span "2.6 User input" at bounding box center [70, 226] width 92 height 6
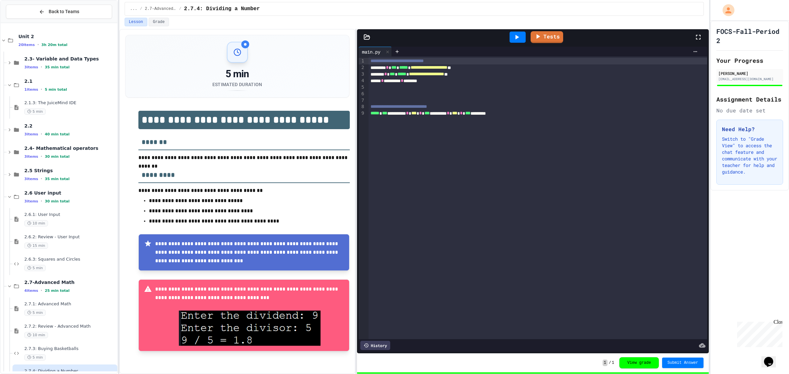
scroll to position [154, 0]
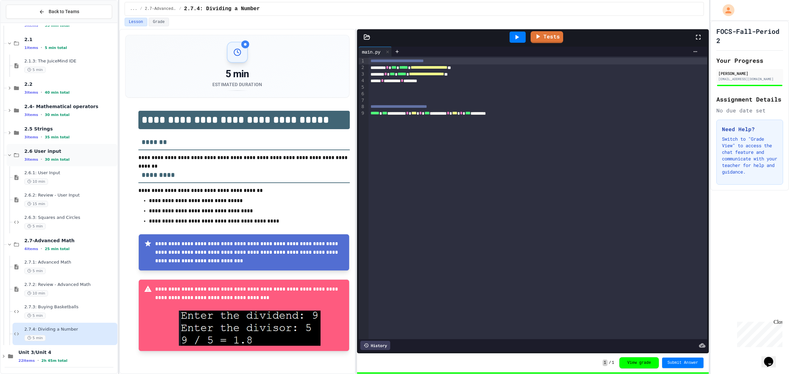
click at [85, 151] on span "2.6 User input" at bounding box center [70, 151] width 92 height 6
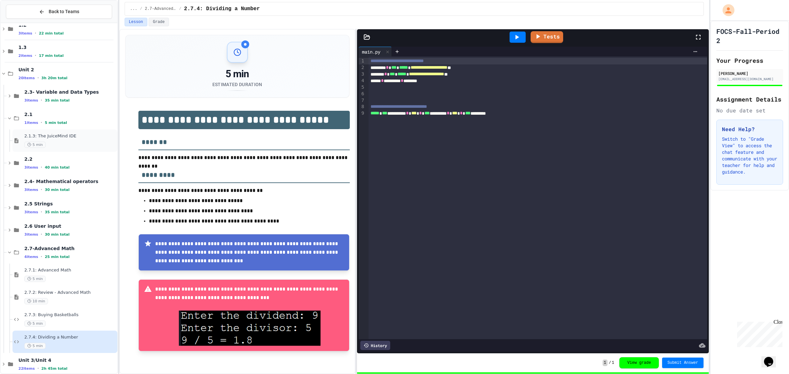
click at [89, 142] on div "5 min" at bounding box center [70, 145] width 92 height 6
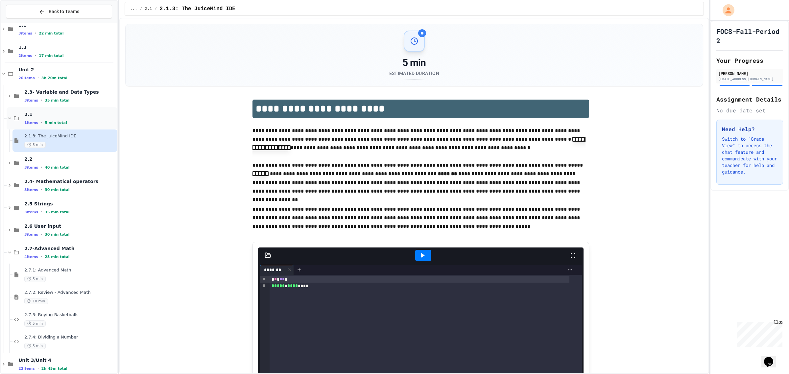
click at [83, 121] on div "1 items • 5 min total" at bounding box center [70, 122] width 92 height 5
click at [50, 251] on span "2.7-Advanced Math" at bounding box center [70, 249] width 92 height 6
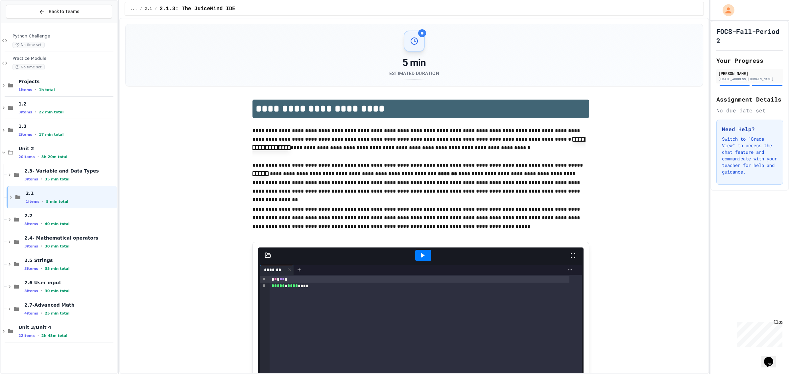
scroll to position [0, 0]
click at [46, 332] on div "Unit 3/Unit 4 22 items • 2h 45m total" at bounding box center [67, 331] width 98 height 14
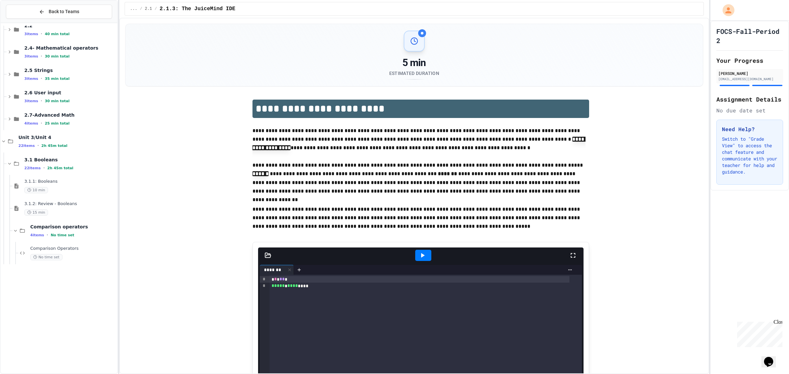
scroll to position [205, 0]
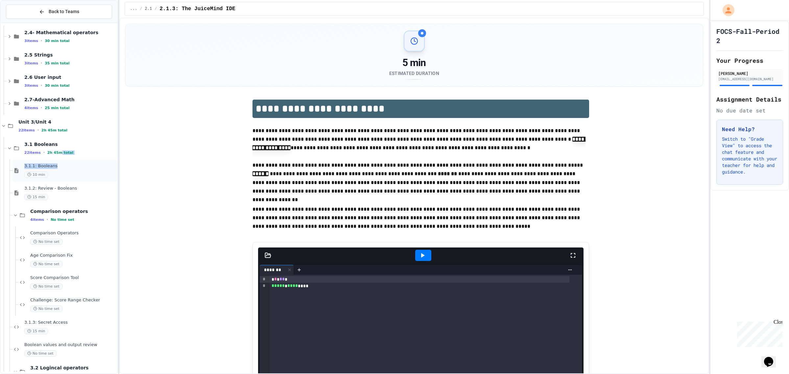
click at [58, 159] on div "2.2 3 items • 40 min total 2.4- Mathematical operators 3 items • 30 min total 2…" at bounding box center [59, 282] width 117 height 924
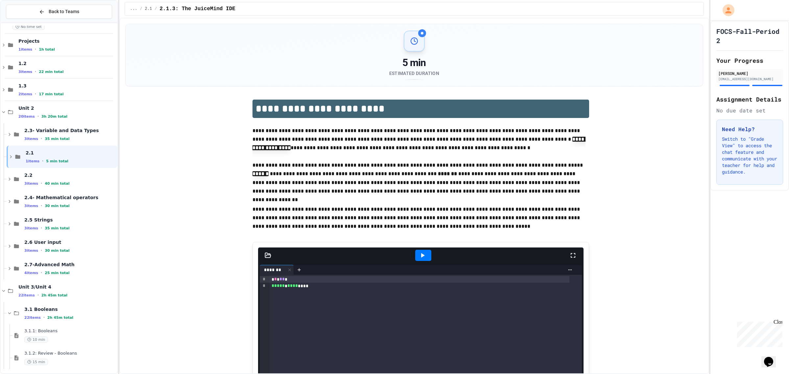
scroll to position [0, 0]
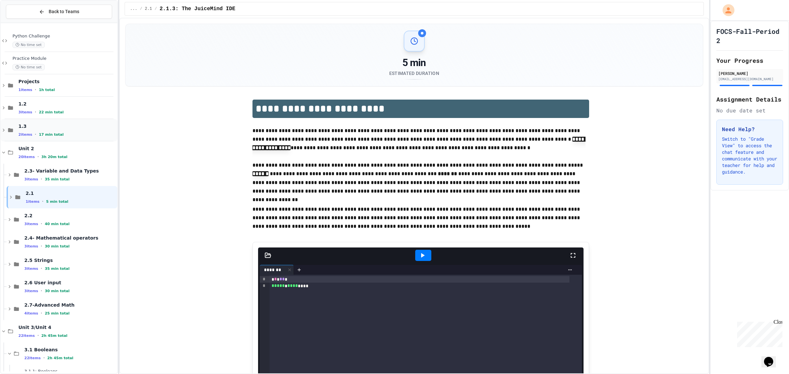
click at [67, 135] on div "2 items • 17 min total" at bounding box center [67, 134] width 98 height 5
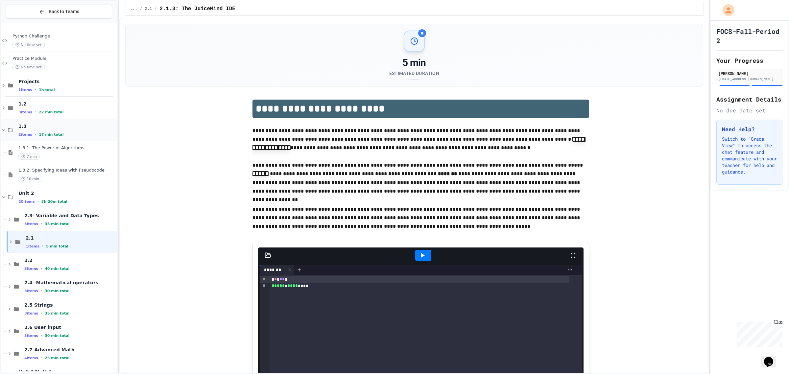
click at [66, 138] on div "1.3 2 items • 17 min total" at bounding box center [59, 130] width 117 height 22
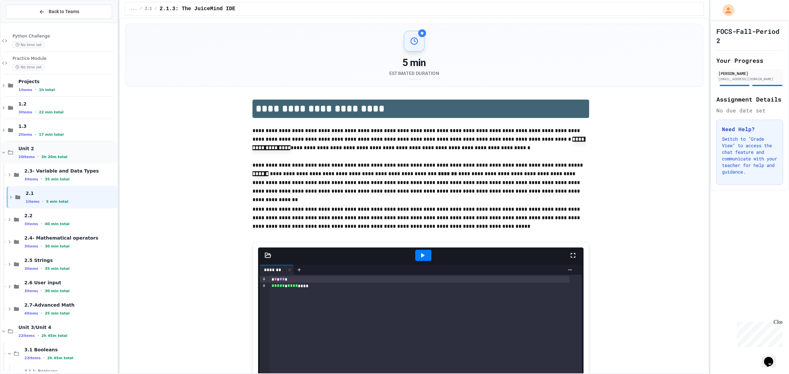
click at [66, 161] on div "Unit 2 20 items • 3h 20m total" at bounding box center [59, 152] width 117 height 22
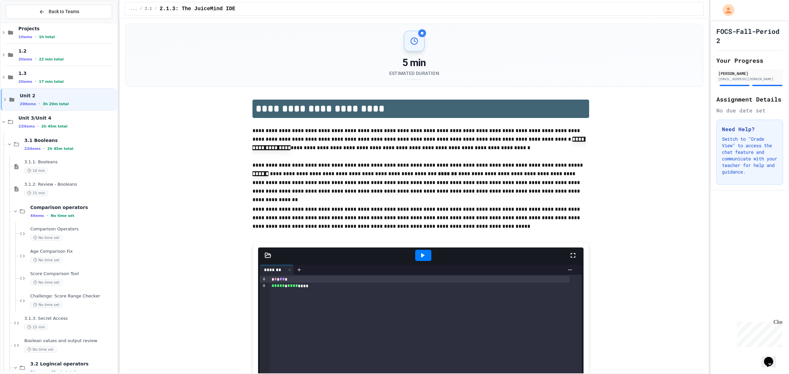
scroll to position [53, 0]
click at [88, 152] on div "3.1 Booleans 22 items • 2h 45m total" at bounding box center [62, 144] width 111 height 22
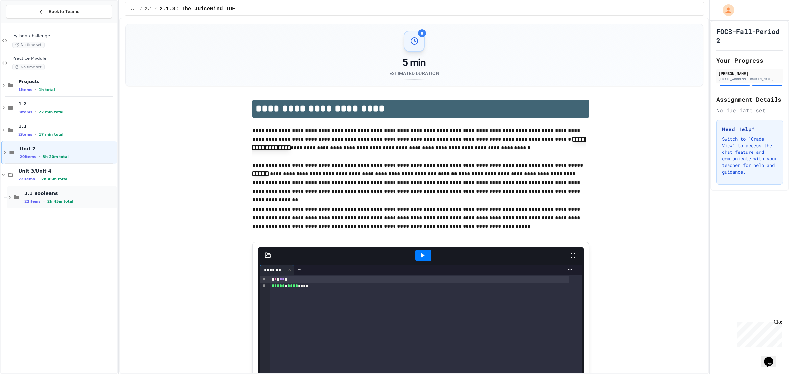
click at [71, 203] on div "22 items • 2h 45m total" at bounding box center [70, 201] width 92 height 5
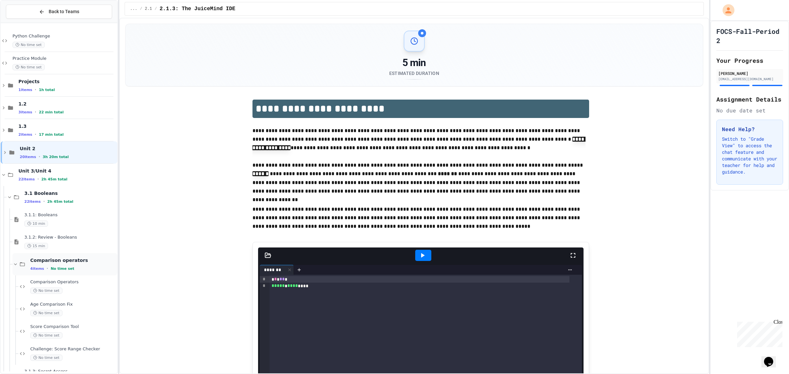
click at [84, 266] on div "4 items • No time set" at bounding box center [73, 268] width 86 height 5
click at [63, 328] on span "3.2 Logincal operators" at bounding box center [73, 327] width 86 height 6
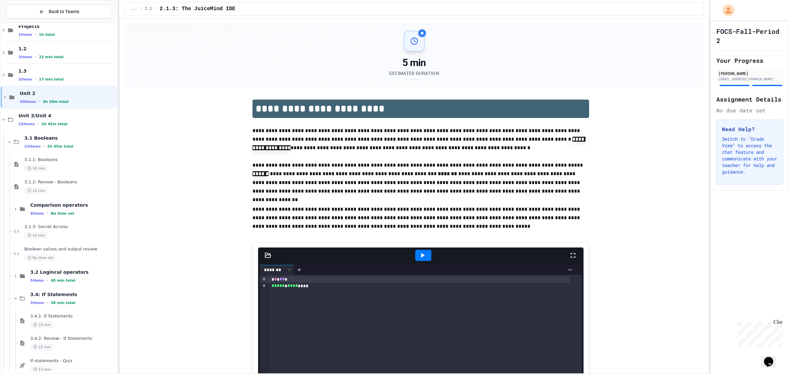
scroll to position [82, 0]
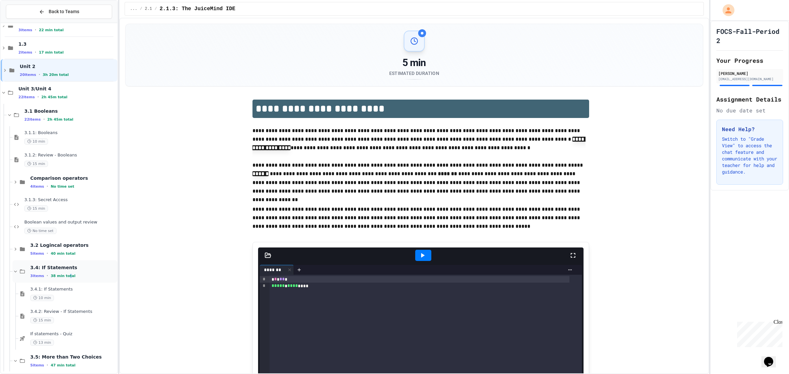
click at [65, 275] on span "38 min total" at bounding box center [63, 276] width 25 height 4
click at [68, 288] on span "3.5: More than Two Choices" at bounding box center [73, 290] width 86 height 6
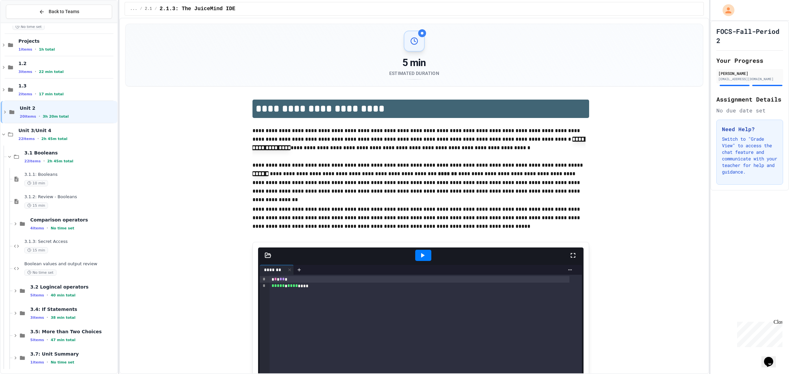
scroll to position [42, 0]
click at [49, 354] on span "3.7: Unit Summary" at bounding box center [73, 352] width 86 height 6
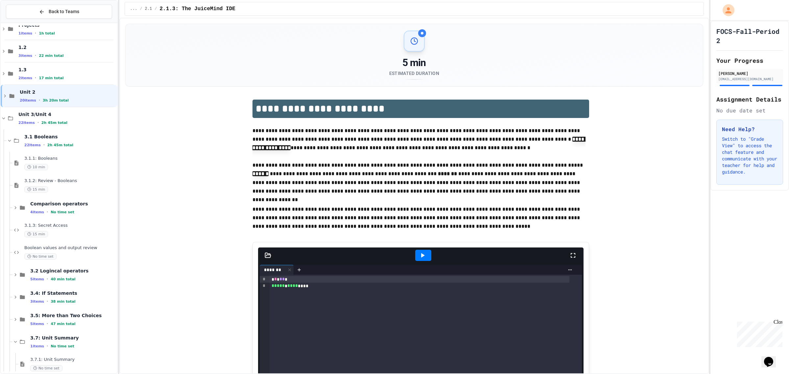
scroll to position [64, 0]
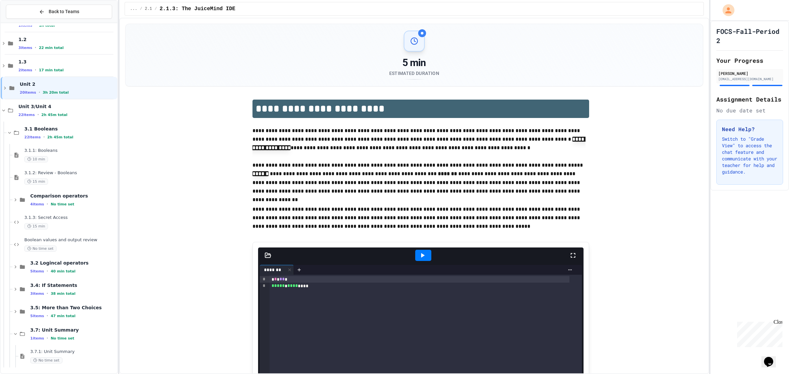
click at [55, 355] on div "3.7.1: Unit Summary No time set" at bounding box center [73, 356] width 86 height 14
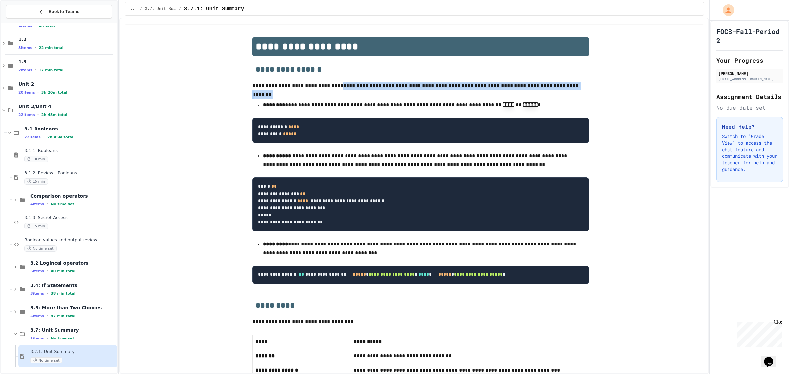
drag, startPoint x: 323, startPoint y: 79, endPoint x: 333, endPoint y: 94, distance: 18.0
click at [349, 122] on pre "**********" at bounding box center [420, 131] width 337 height 26
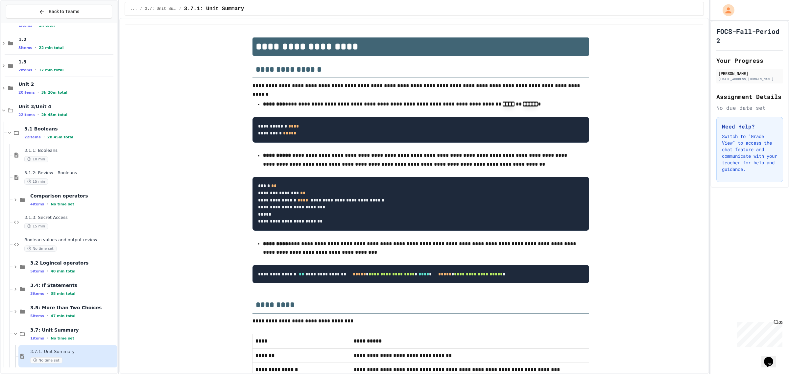
click at [347, 126] on pre "**********" at bounding box center [420, 130] width 337 height 26
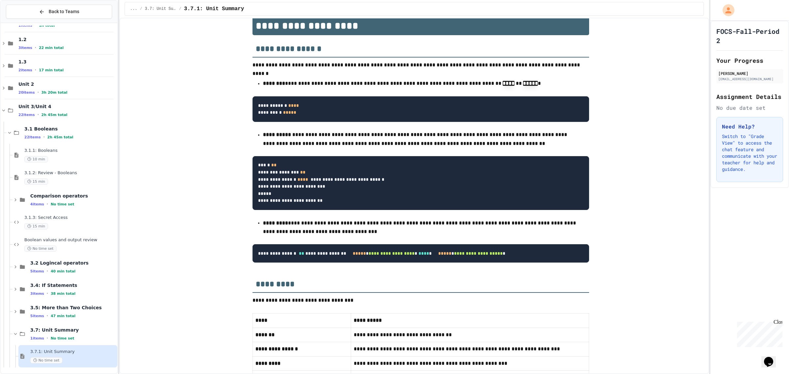
scroll to position [41, 0]
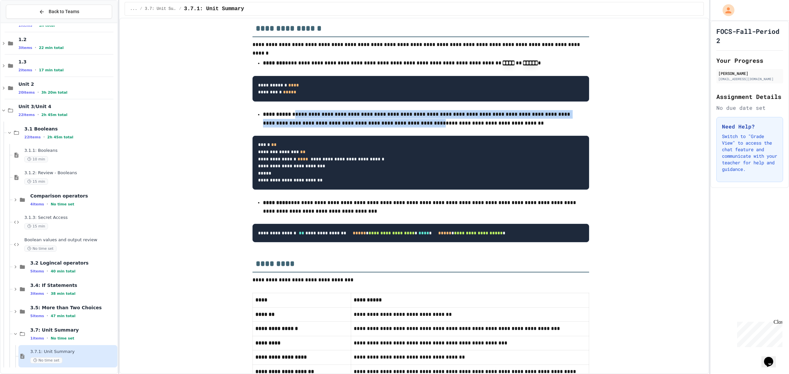
drag, startPoint x: 290, startPoint y: 113, endPoint x: 403, endPoint y: 123, distance: 113.5
click at [403, 123] on p "**********" at bounding box center [421, 119] width 316 height 18
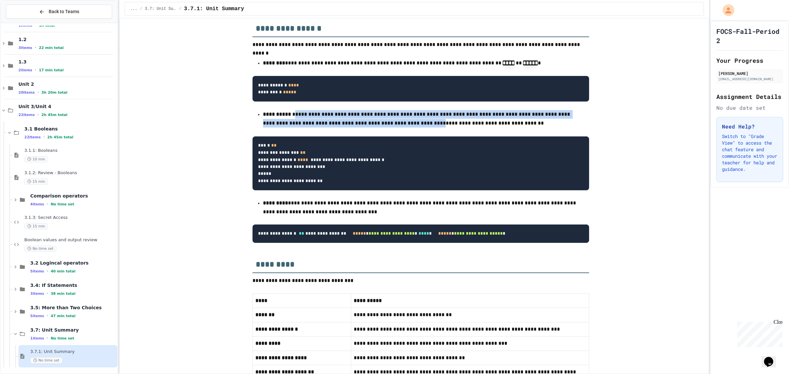
click at [367, 124] on span "**********" at bounding box center [417, 118] width 308 height 13
drag, startPoint x: 367, startPoint y: 124, endPoint x: 406, endPoint y: 122, distance: 39.2
click at [406, 122] on span "**********" at bounding box center [417, 118] width 308 height 13
click at [405, 124] on span "**********" at bounding box center [417, 118] width 308 height 13
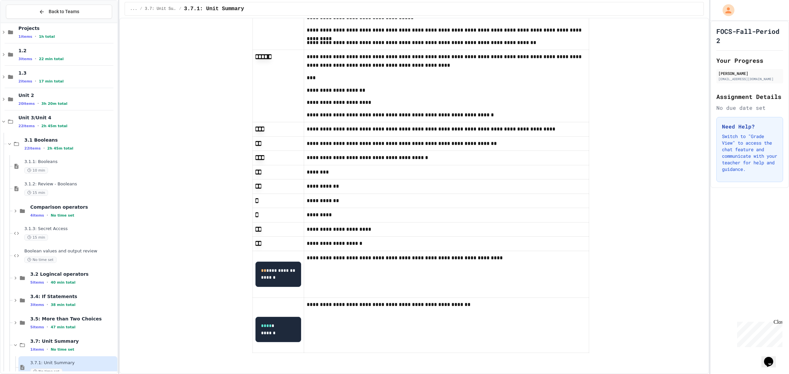
scroll to position [64, 0]
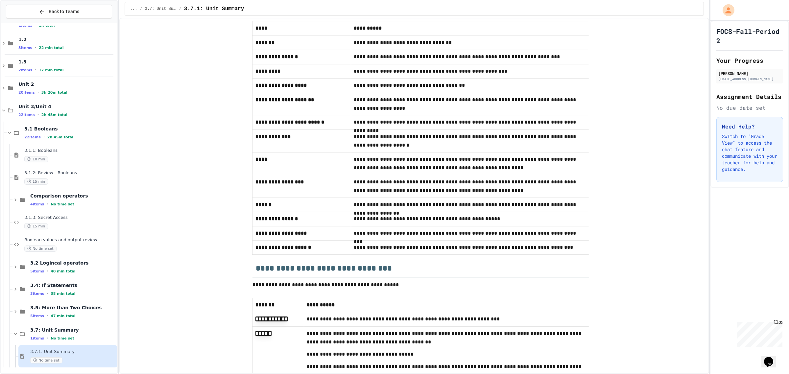
scroll to position [299, 0]
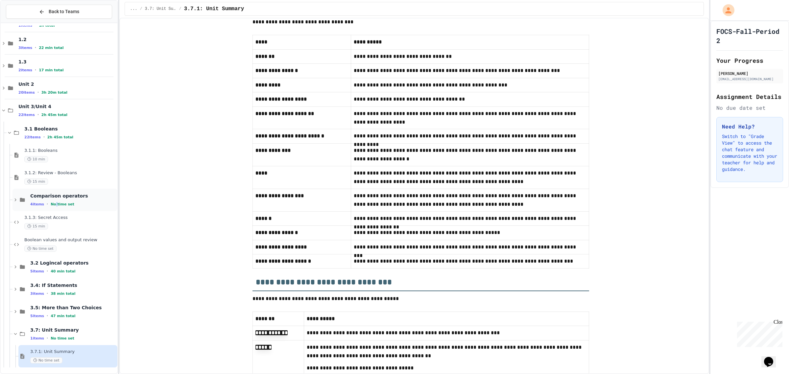
click at [54, 201] on div "Comparison operators 4 items • No time set" at bounding box center [73, 200] width 86 height 14
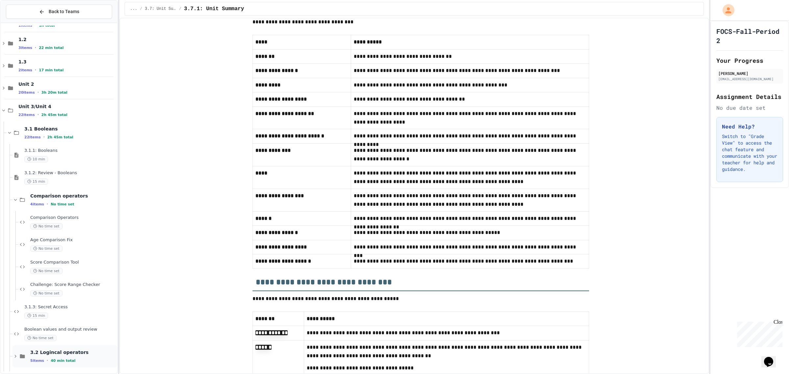
click at [47, 356] on div "3.2 Logincal operators 5 items • 40 min total" at bounding box center [73, 356] width 86 height 14
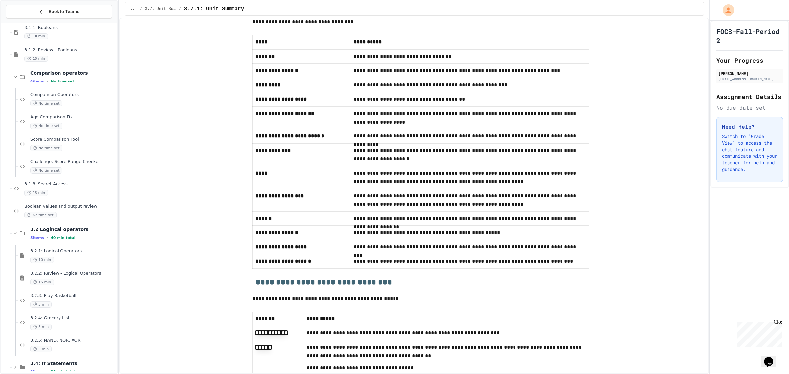
scroll to position [188, 0]
click at [67, 324] on div "5 min" at bounding box center [73, 326] width 86 height 6
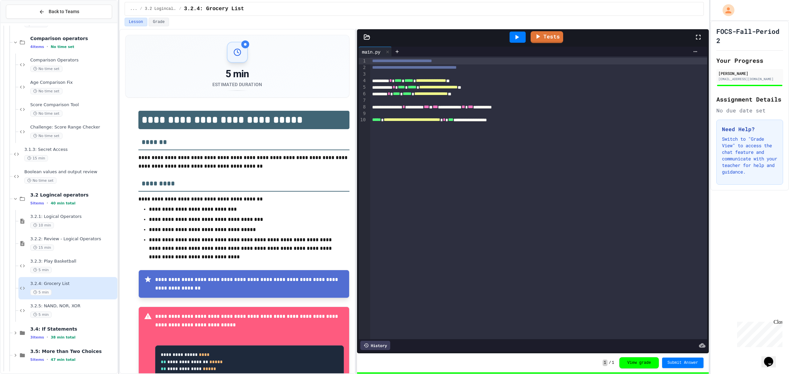
scroll to position [266, 0]
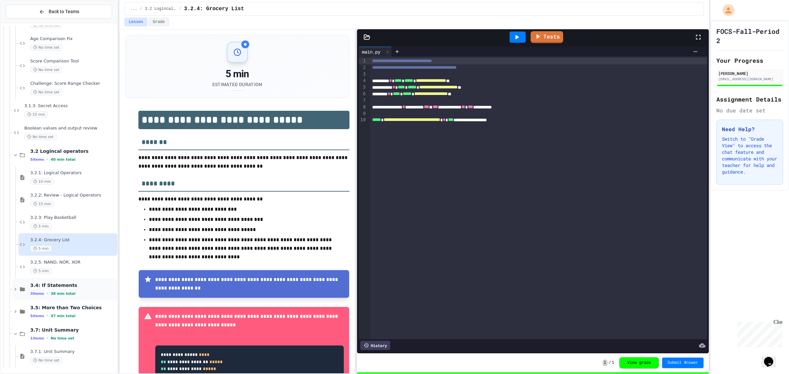
click at [79, 295] on div "3 items • 38 min total" at bounding box center [73, 293] width 86 height 5
click at [83, 316] on div "10 min" at bounding box center [73, 316] width 86 height 6
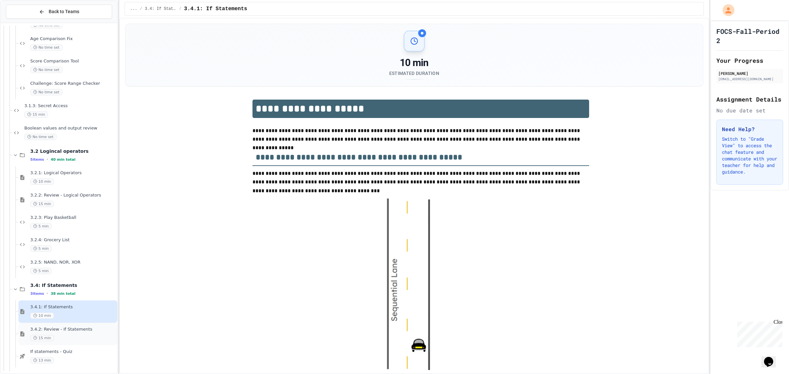
click at [76, 340] on div "15 min" at bounding box center [73, 338] width 86 height 6
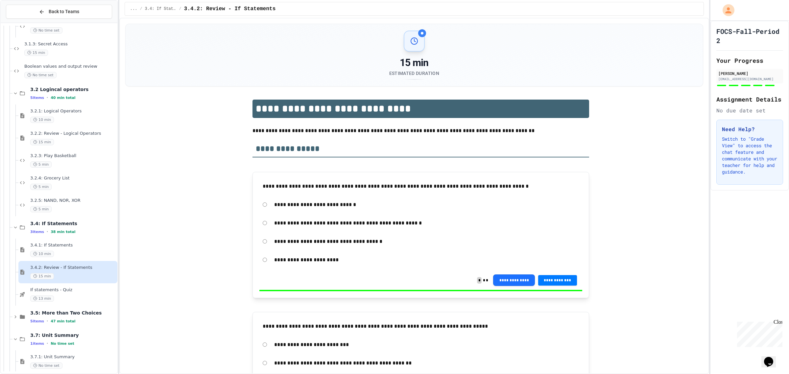
scroll to position [333, 0]
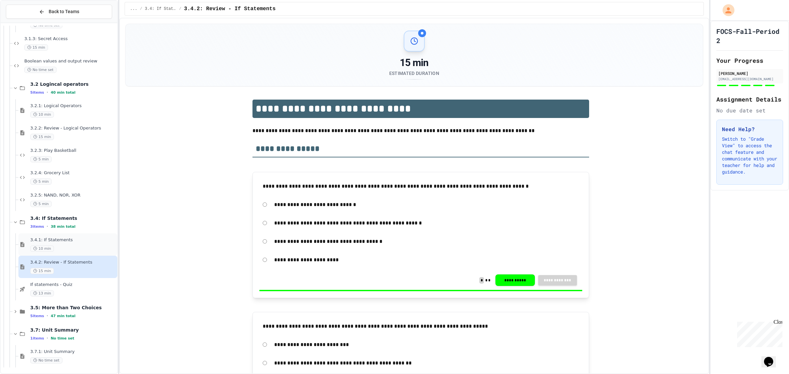
click at [68, 248] on div "10 min" at bounding box center [73, 249] width 86 height 6
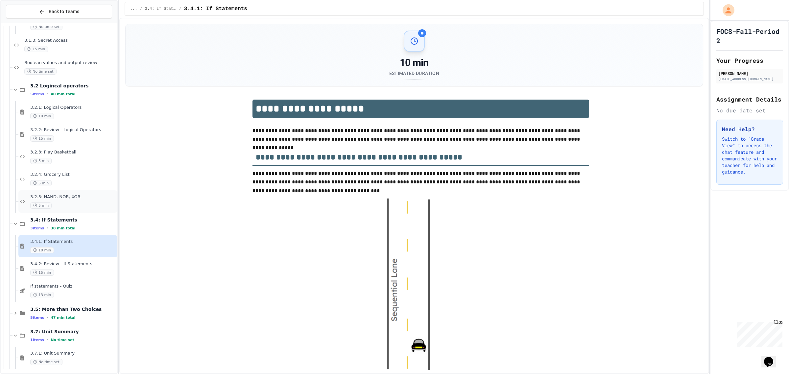
scroll to position [333, 0]
click at [74, 311] on div "3.5: More than Two Choices 5 items • 47 min total" at bounding box center [73, 312] width 86 height 14
click at [76, 330] on span "3.5.1: More than Two Choices" at bounding box center [73, 330] width 86 height 6
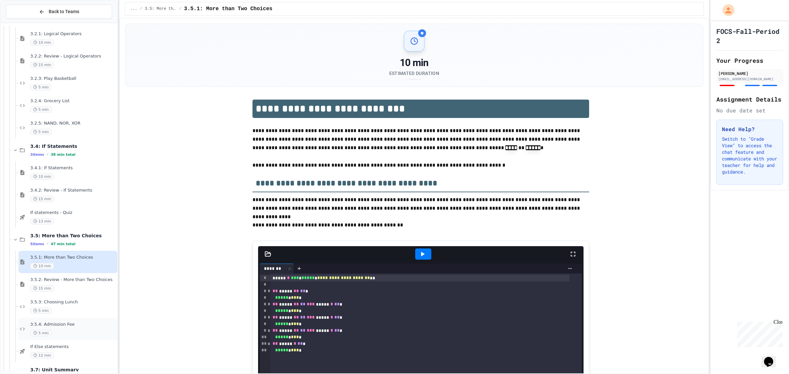
scroll to position [415, 0]
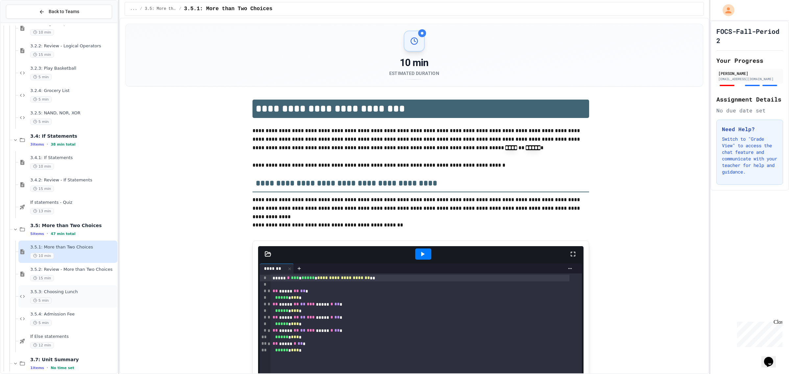
click at [75, 298] on div "5 min" at bounding box center [73, 301] width 86 height 6
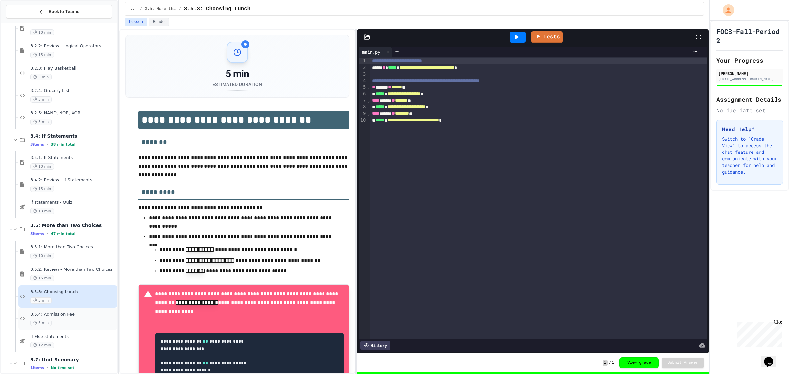
click at [83, 317] on div "3.5.4: Admission Fee 5 min" at bounding box center [73, 319] width 86 height 14
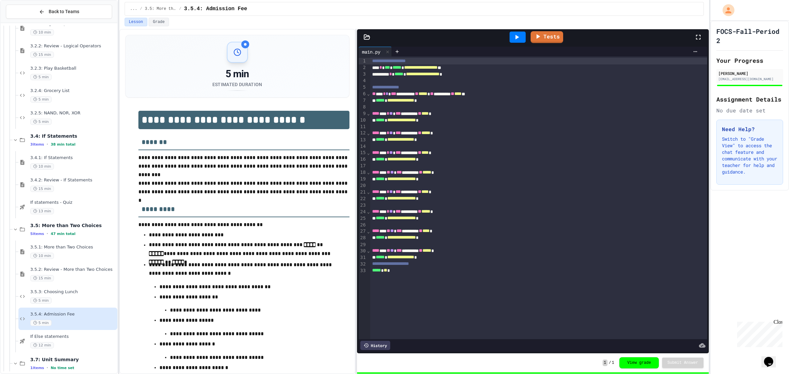
click at [515, 36] on icon at bounding box center [517, 37] width 8 height 8
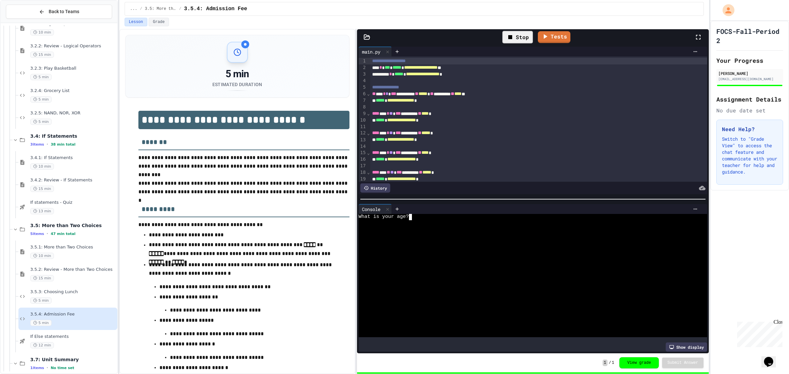
click at [480, 215] on div "What is your age?" at bounding box center [526, 217] width 334 height 6
click at [520, 38] on div at bounding box center [518, 37] width 16 height 11
click at [536, 233] on div at bounding box center [526, 235] width 334 height 6
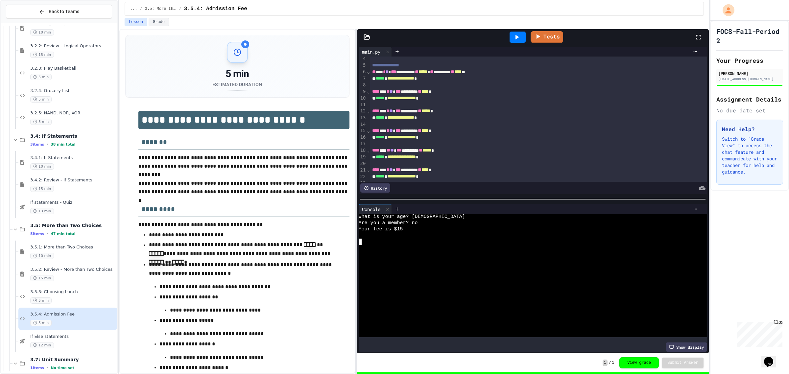
scroll to position [82, 0]
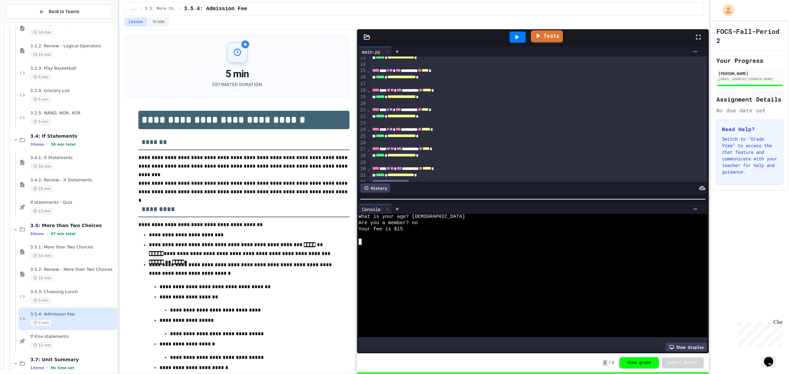
click at [547, 36] on link "Tests" at bounding box center [547, 36] width 32 height 12
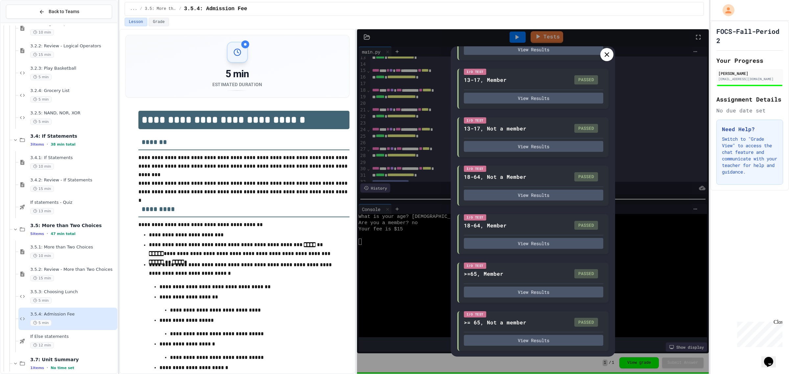
scroll to position [186, 0]
click at [607, 48] on div at bounding box center [606, 54] width 13 height 13
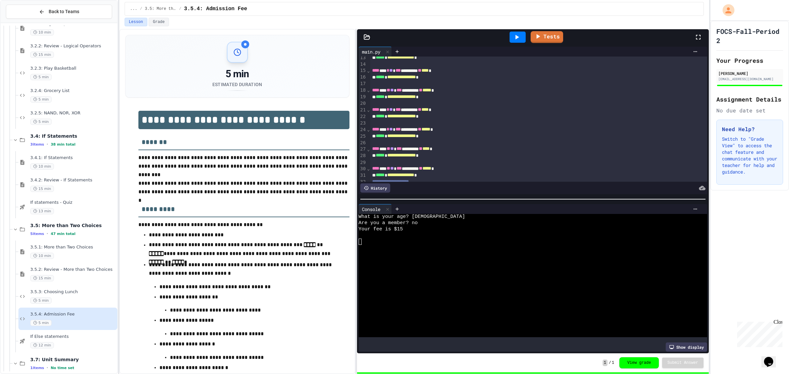
click at [512, 34] on div at bounding box center [518, 37] width 16 height 11
click at [427, 209] on div at bounding box center [551, 208] width 298 height 5
click at [431, 211] on div "Console WWWWWWWWWWWWWWWWWWWWWWWWWWWWWWWW What is your age? Show display" at bounding box center [533, 278] width 348 height 148
click at [434, 214] on div "What is your age?" at bounding box center [526, 217] width 334 height 6
click at [426, 209] on div at bounding box center [546, 209] width 309 height 10
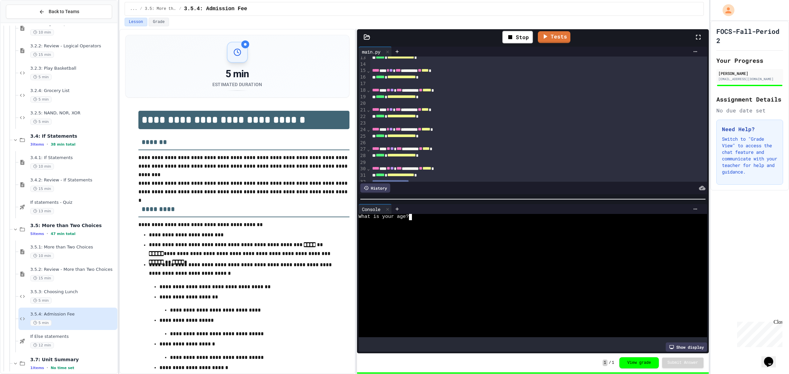
click at [427, 216] on div "What is your age?" at bounding box center [526, 217] width 334 height 6
click at [511, 38] on div at bounding box center [518, 37] width 16 height 11
click at [439, 220] on div at bounding box center [526, 223] width 334 height 6
click at [69, 291] on span "3.5.3: Choosing Lunch" at bounding box center [73, 292] width 86 height 6
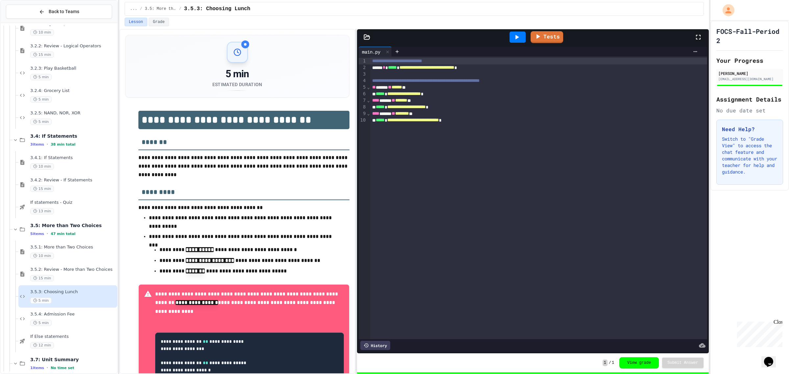
drag, startPoint x: 521, startPoint y: 36, endPoint x: 518, endPoint y: 38, distance: 4.2
click at [521, 36] on div at bounding box center [518, 37] width 16 height 11
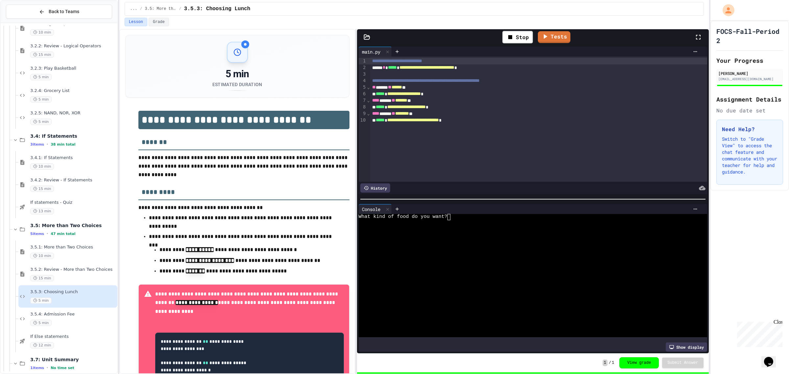
click at [480, 221] on div at bounding box center [526, 223] width 334 height 6
click at [512, 37] on div at bounding box center [518, 37] width 16 height 11
click at [496, 209] on div at bounding box center [551, 208] width 298 height 5
click at [498, 217] on div "What kind of food do you want?" at bounding box center [526, 275] width 334 height 123
click at [512, 36] on div at bounding box center [518, 37] width 16 height 11
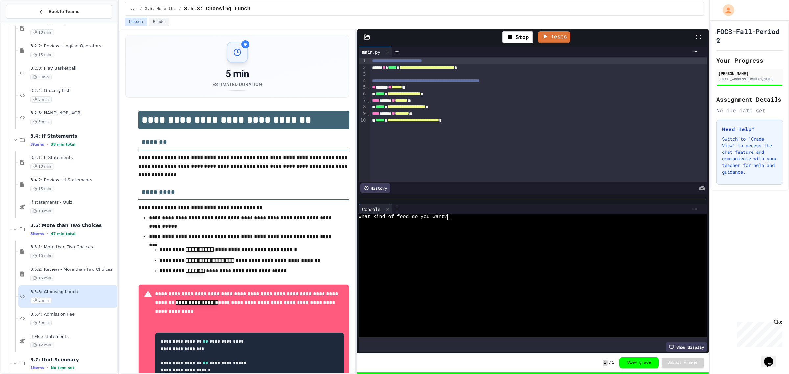
click at [520, 227] on div at bounding box center [526, 230] width 334 height 6
click at [468, 215] on div "What kind of food do you want?" at bounding box center [526, 217] width 334 height 6
type textarea "*"
click at [512, 34] on div at bounding box center [518, 37] width 16 height 11
click at [460, 223] on div at bounding box center [526, 223] width 334 height 6
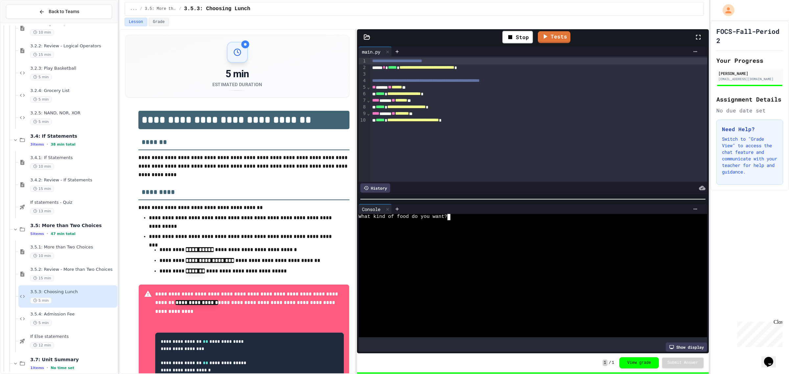
type textarea "*"
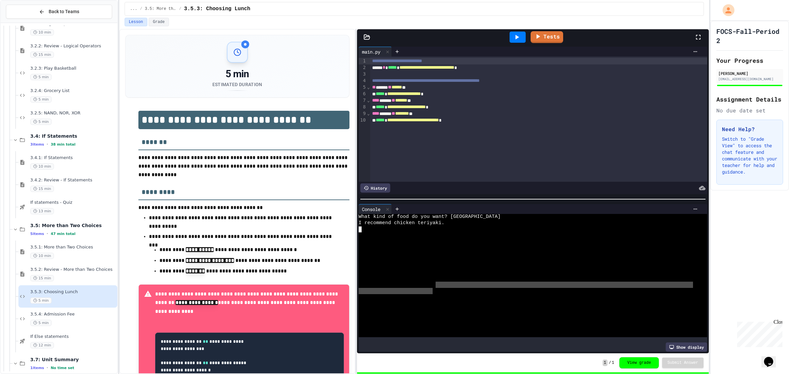
click at [436, 284] on div "What kind of food do you want? Savory I recommend chicken teriyaki." at bounding box center [526, 275] width 334 height 123
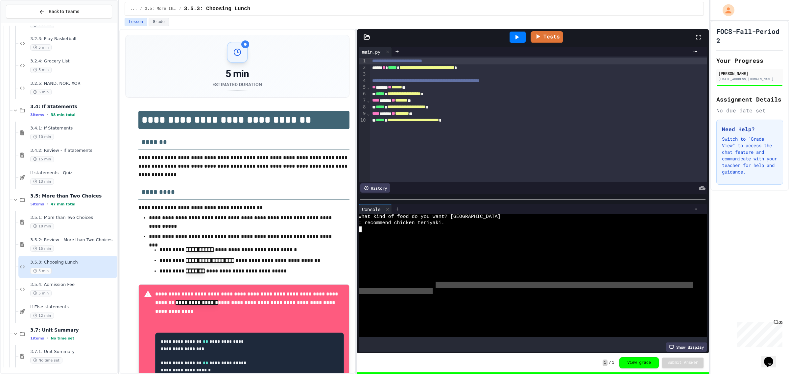
drag, startPoint x: 74, startPoint y: 359, endPoint x: 71, endPoint y: 358, distance: 3.4
click at [72, 358] on div "No time set" at bounding box center [73, 360] width 86 height 6
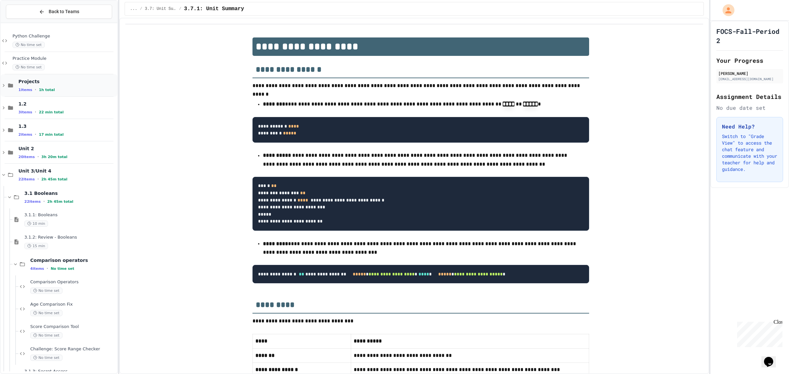
click at [93, 95] on div "Projects 1 items • 1h total" at bounding box center [59, 85] width 117 height 22
click at [74, 116] on div "Project - Mad Libs (Unit2) 1h" at bounding box center [62, 108] width 111 height 22
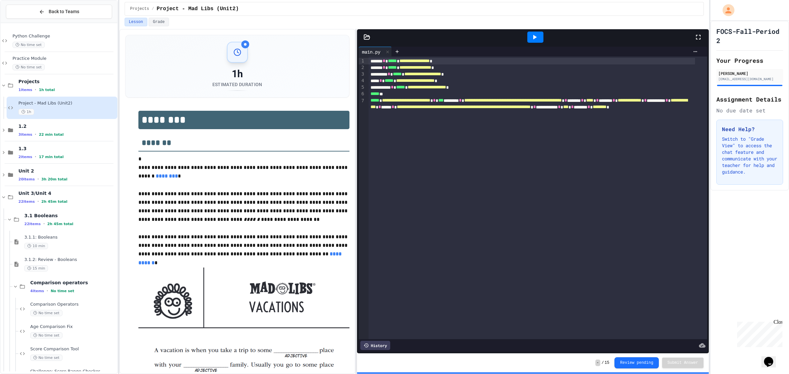
click at [529, 36] on div at bounding box center [535, 37] width 16 height 11
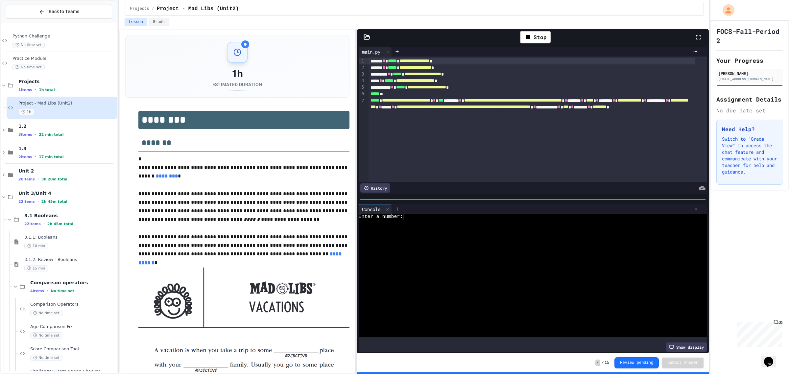
click at [438, 215] on div "Enter a number:" at bounding box center [526, 217] width 334 height 6
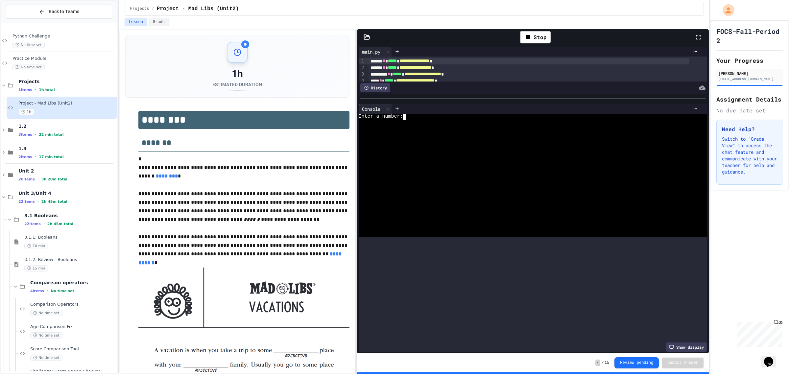
click at [497, 96] on div at bounding box center [533, 99] width 352 height 7
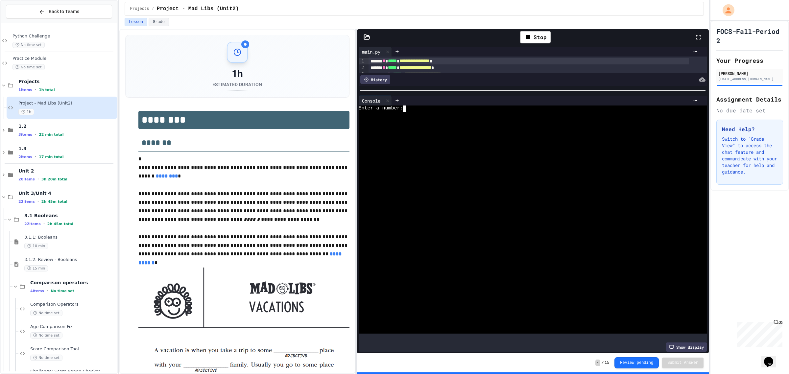
click at [434, 110] on div "Enter a number:" at bounding box center [526, 109] width 334 height 6
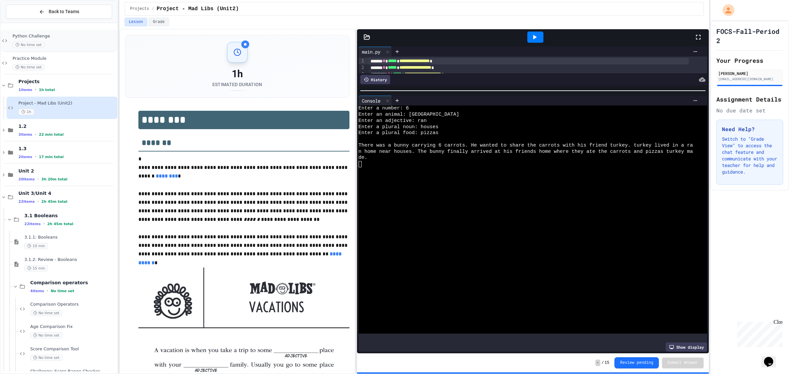
click at [53, 40] on div "Python Challenge No time set" at bounding box center [64, 41] width 104 height 14
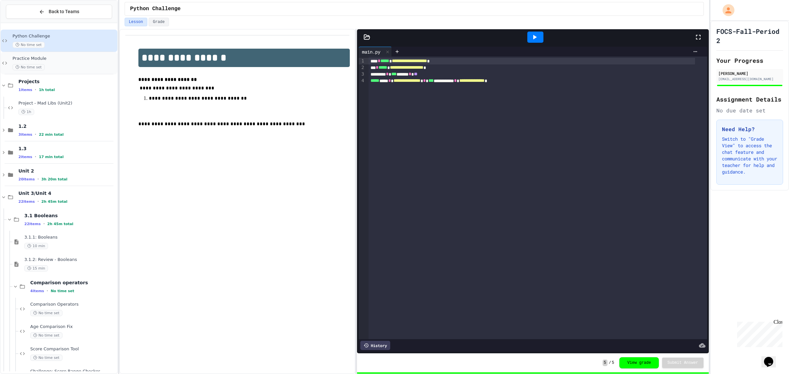
click at [86, 73] on div "Practice Module No time set" at bounding box center [59, 63] width 117 height 22
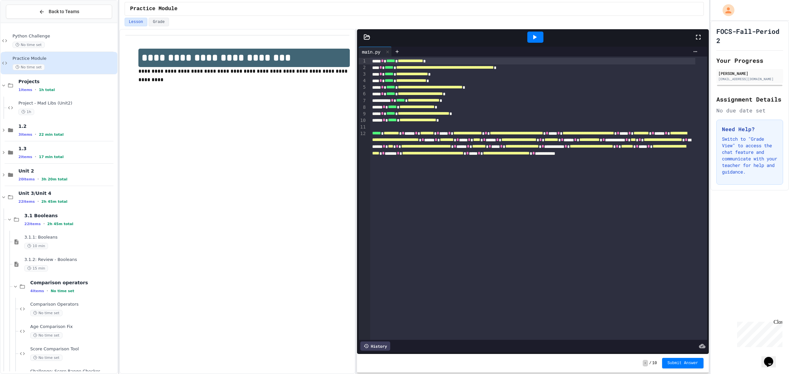
drag, startPoint x: 534, startPoint y: 34, endPoint x: 456, endPoint y: 86, distance: 94.0
click at [427, 123] on div "**********" at bounding box center [533, 191] width 352 height 325
click at [537, 40] on icon at bounding box center [535, 37] width 8 height 8
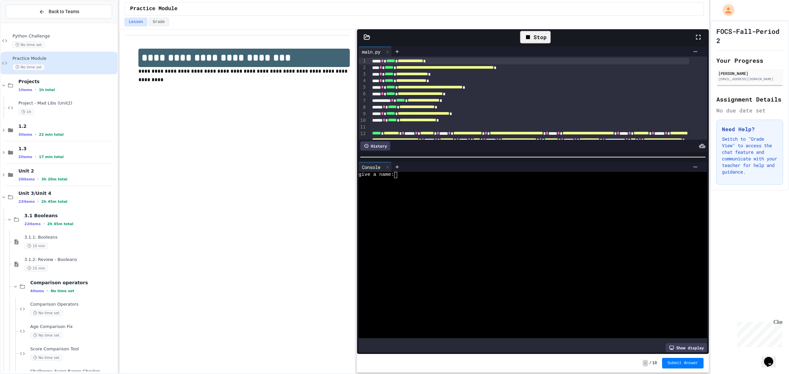
click at [442, 154] on div at bounding box center [533, 157] width 352 height 7
click at [404, 179] on div at bounding box center [526, 182] width 334 height 6
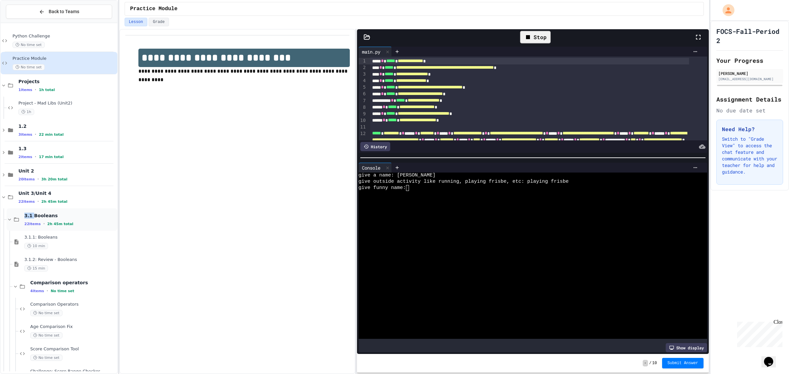
drag, startPoint x: 25, startPoint y: 208, endPoint x: 33, endPoint y: 208, distance: 7.9
click at [33, 208] on div "3.1 Booleans 22 items • 2h 45m total" at bounding box center [62, 219] width 111 height 22
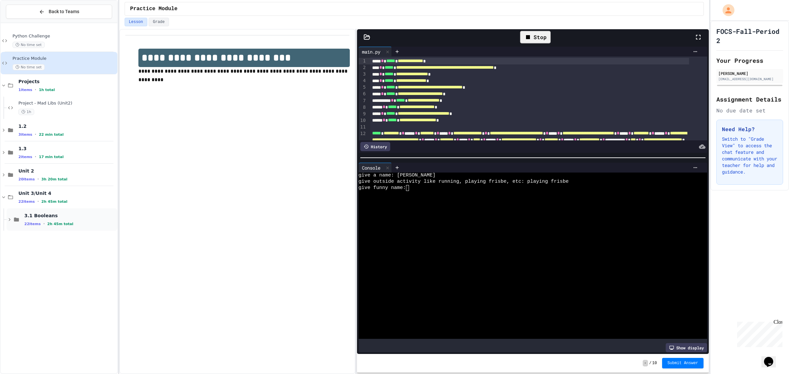
click at [35, 230] on div "3.1 Booleans 22 items • 2h 45m total" at bounding box center [62, 219] width 111 height 22
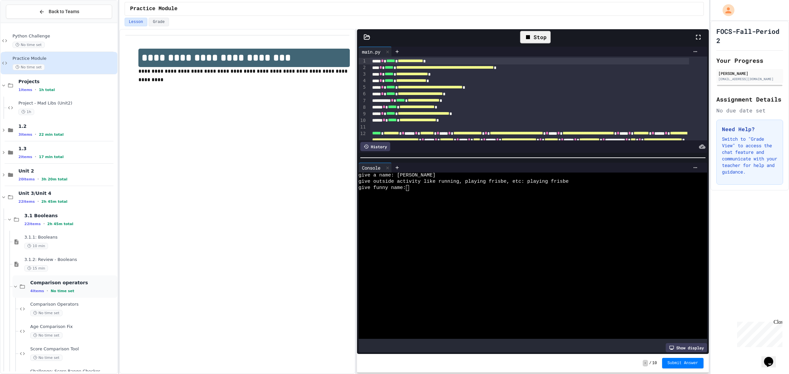
click at [82, 280] on span "Comparison operators" at bounding box center [73, 283] width 86 height 6
click at [76, 336] on div "No time set" at bounding box center [70, 335] width 92 height 6
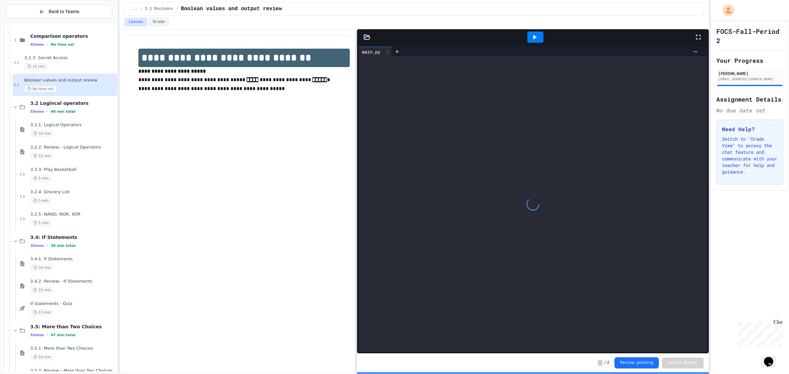
scroll to position [377, 0]
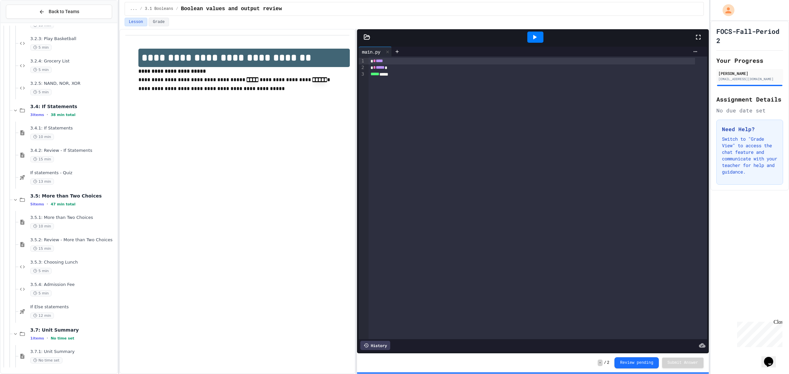
drag, startPoint x: 77, startPoint y: 356, endPoint x: 83, endPoint y: 352, distance: 7.7
click at [83, 356] on div "3.7.1: Unit Summary No time set" at bounding box center [73, 356] width 86 height 14
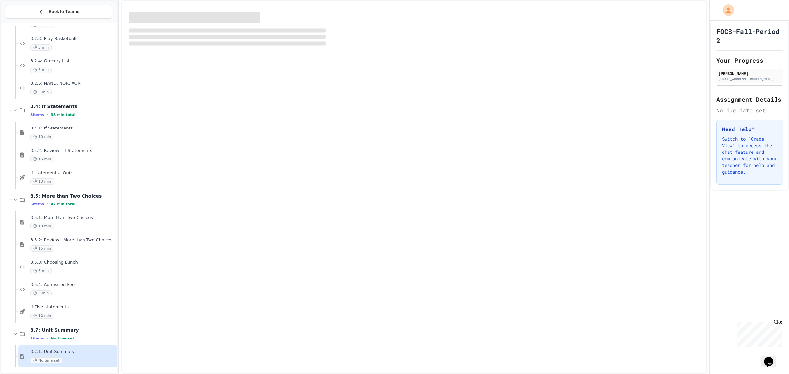
scroll to position [370, 0]
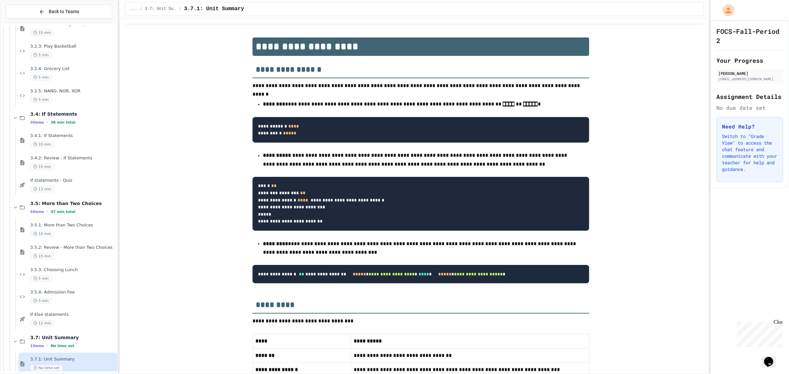
click at [582, 257] on ul "**********" at bounding box center [420, 248] width 337 height 18
drag, startPoint x: 722, startPoint y: 357, endPoint x: 724, endPoint y: 364, distance: 7.6
click at [724, 364] on div "FOCS-Fall-Period 2 Your Progress [PERSON_NAME] [EMAIL_ADDRESS][DOMAIN_NAME] Ass…" at bounding box center [749, 197] width 79 height 353
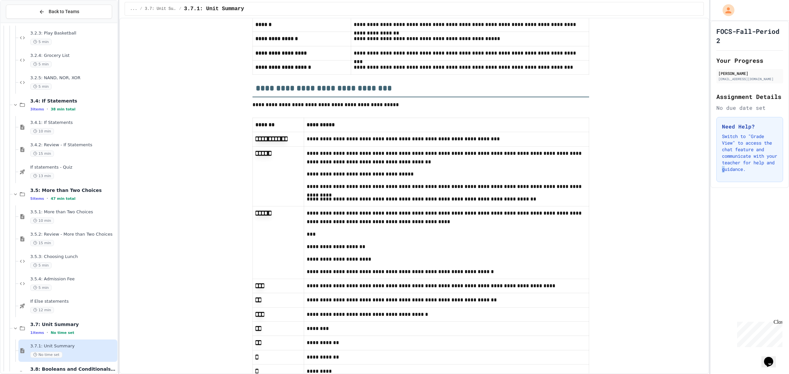
scroll to position [400, 0]
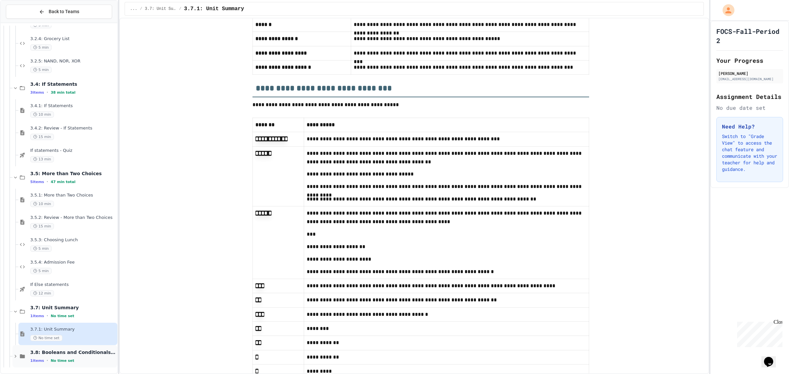
click at [69, 357] on div "3.8: Booleans and Conditionals Quiz 1 items • No time set" at bounding box center [73, 356] width 86 height 14
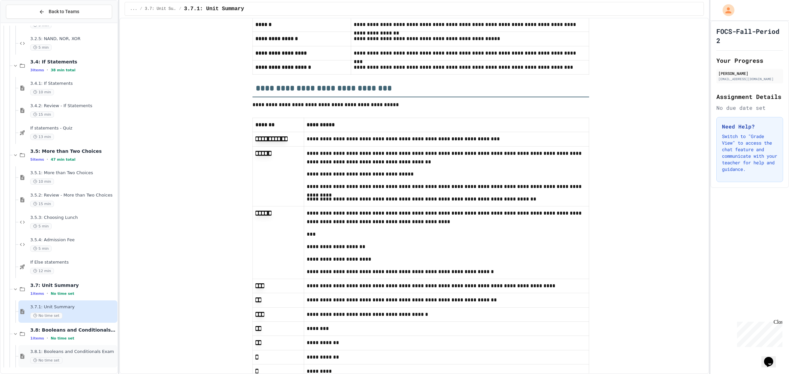
click at [76, 362] on div "No time set" at bounding box center [73, 360] width 86 height 6
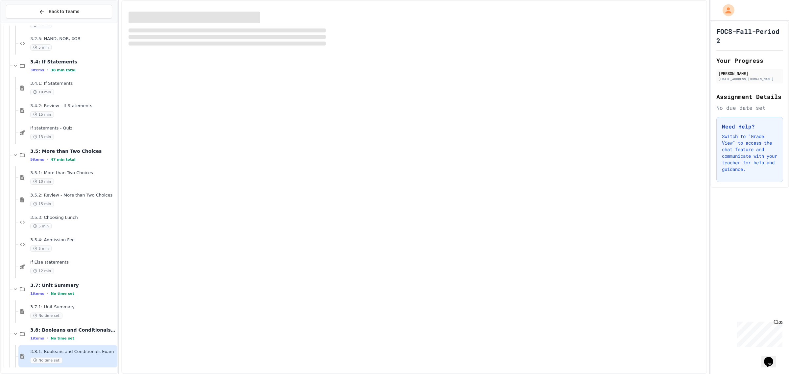
scroll to position [414, 0]
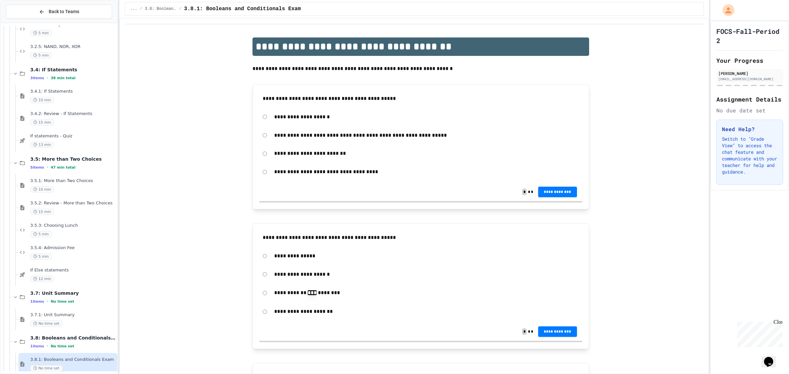
click at [314, 132] on p "**********" at bounding box center [426, 135] width 305 height 9
click at [548, 194] on span "**********" at bounding box center [557, 191] width 28 height 5
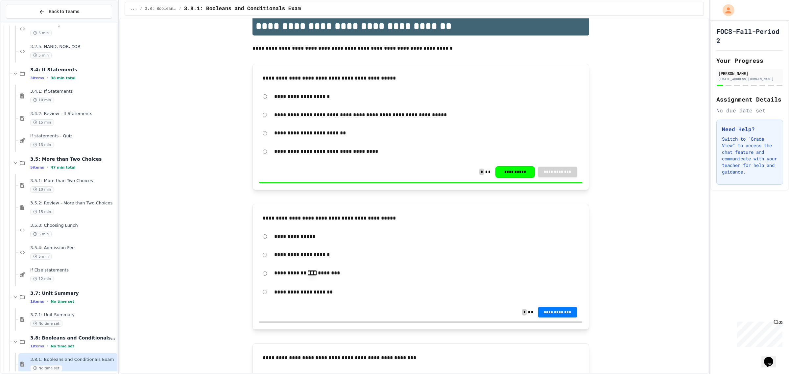
scroll to position [41, 0]
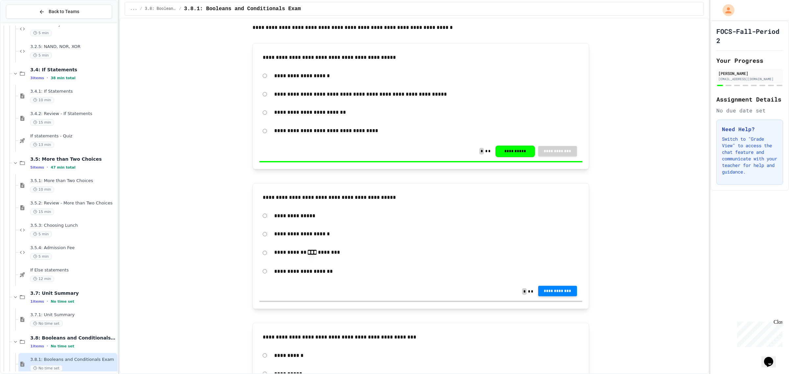
click at [554, 292] on span "**********" at bounding box center [557, 290] width 28 height 5
drag, startPoint x: 399, startPoint y: 187, endPoint x: 627, endPoint y: 203, distance: 228.4
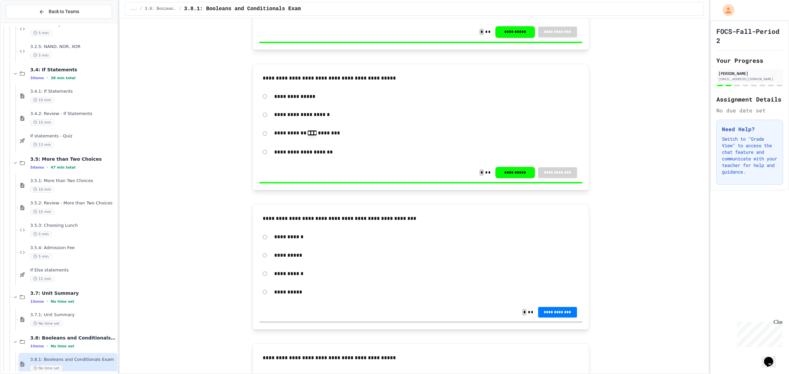
scroll to position [164, 0]
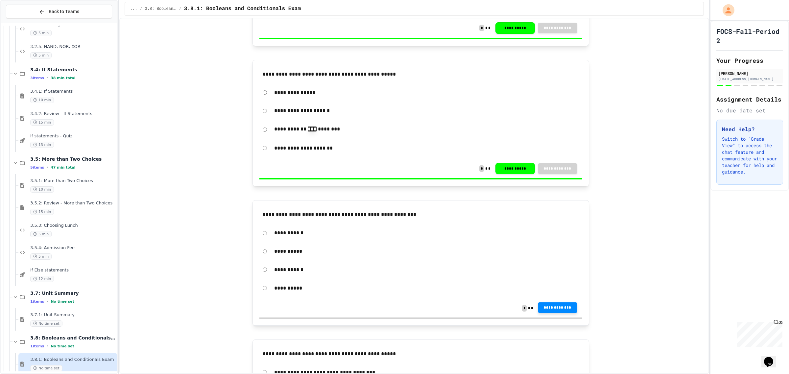
click at [562, 310] on span "**********" at bounding box center [557, 307] width 28 height 5
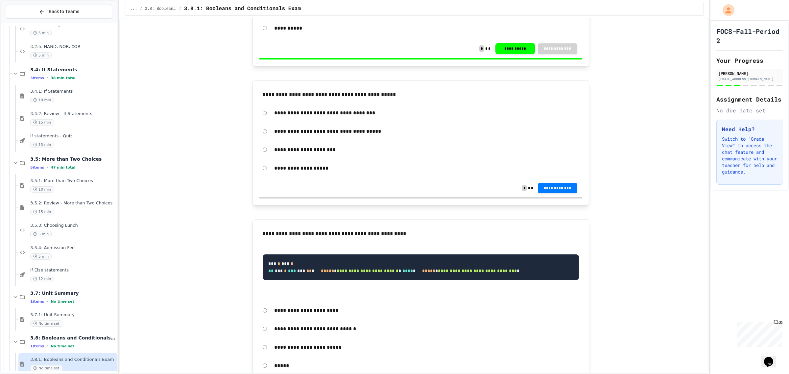
scroll to position [411, 0]
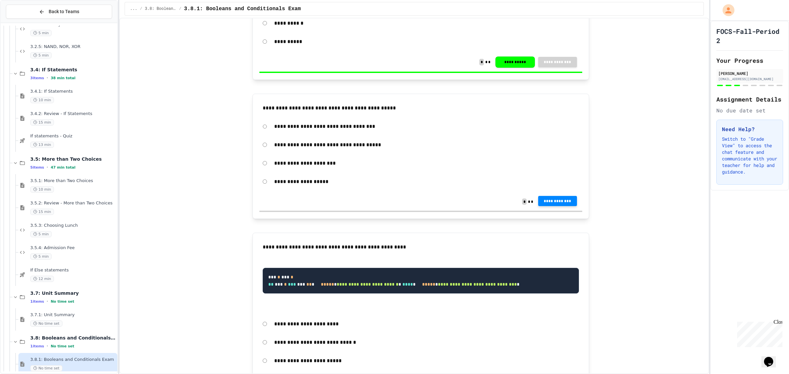
drag, startPoint x: 543, startPoint y: 204, endPoint x: 594, endPoint y: 228, distance: 56.3
click at [571, 221] on div "**********" at bounding box center [420, 268] width 565 height 1283
click at [564, 204] on span "**********" at bounding box center [557, 201] width 28 height 5
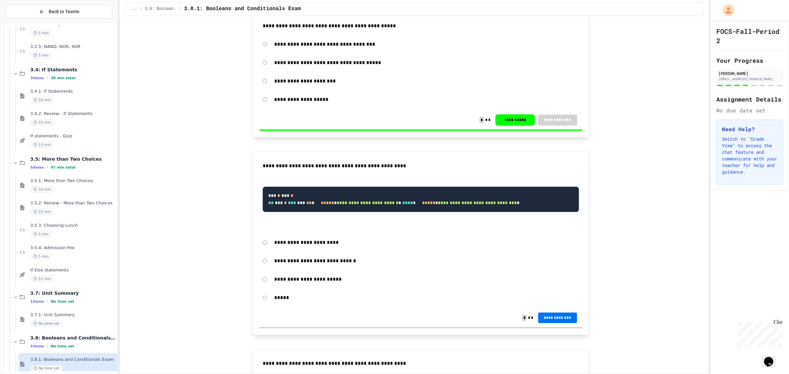
click at [558, 323] on button "**********" at bounding box center [557, 318] width 39 height 11
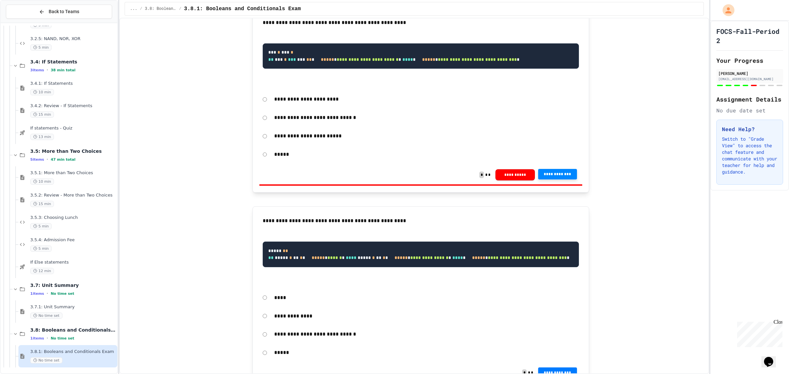
scroll to position [587, 0]
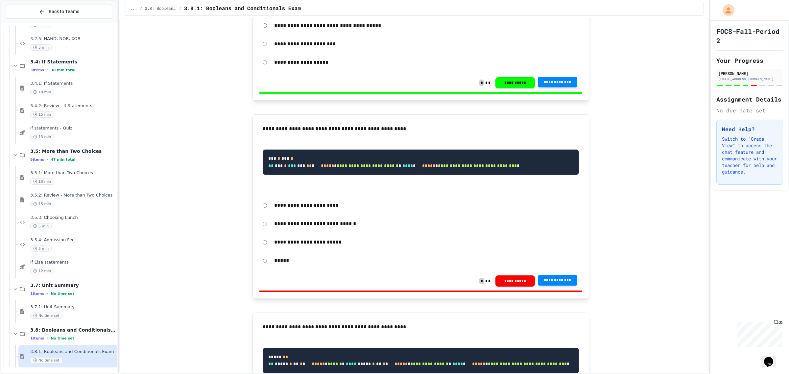
click at [310, 210] on p "**********" at bounding box center [426, 205] width 305 height 9
click at [264, 250] on div "**********" at bounding box center [420, 242] width 323 height 15
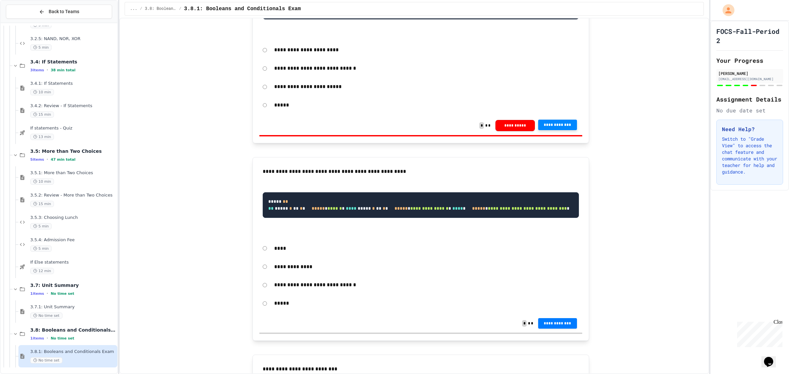
scroll to position [792, 0]
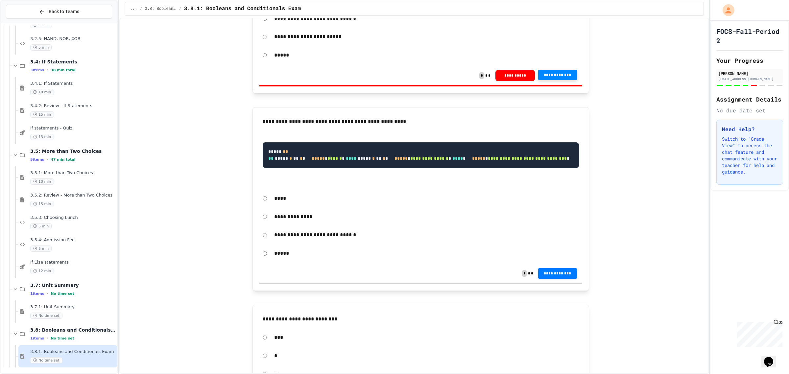
click at [261, 63] on form "**********" at bounding box center [420, 27] width 323 height 70
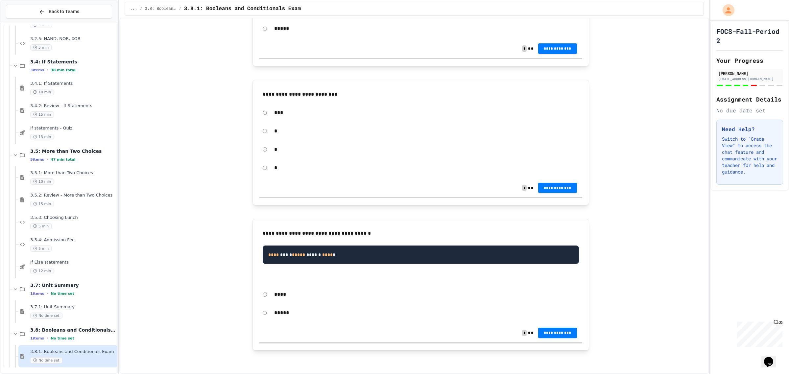
scroll to position [1080, 0]
click at [556, 334] on span "**********" at bounding box center [557, 332] width 28 height 5
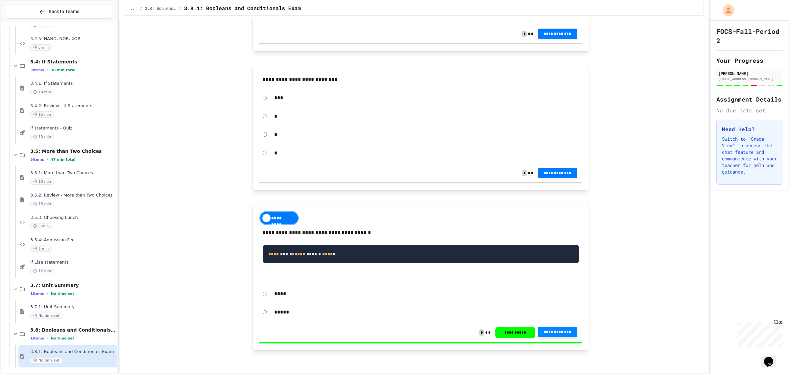
click at [548, 175] on span "**********" at bounding box center [557, 172] width 28 height 5
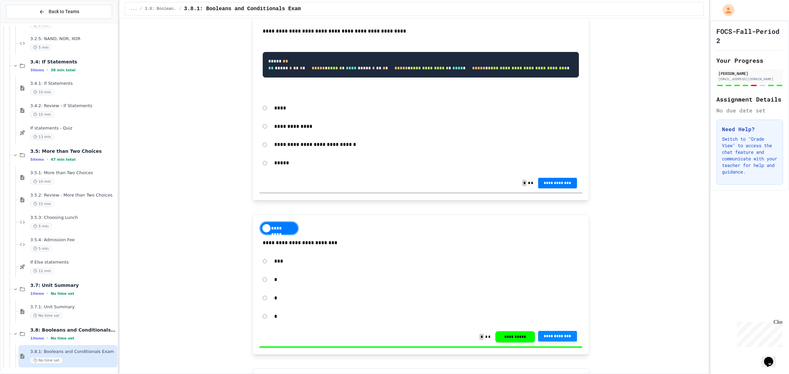
scroll to position [874, 0]
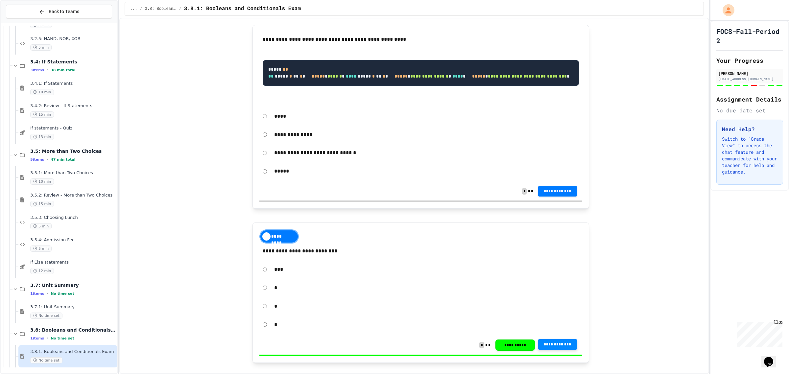
click at [271, 79] on code "**********" at bounding box center [418, 73] width 301 height 12
click at [290, 79] on span "*" at bounding box center [290, 76] width 3 height 5
click at [292, 79] on code "**********" at bounding box center [418, 73] width 301 height 12
click at [327, 79] on span "******" at bounding box center [334, 76] width 14 height 5
click at [395, 79] on span "*****" at bounding box center [401, 76] width 13 height 5
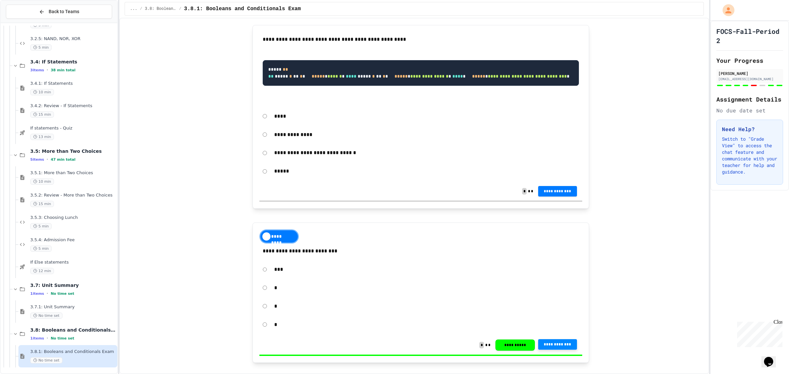
click at [383, 79] on span "*" at bounding box center [384, 76] width 3 height 5
click at [563, 193] on span "**********" at bounding box center [557, 190] width 28 height 5
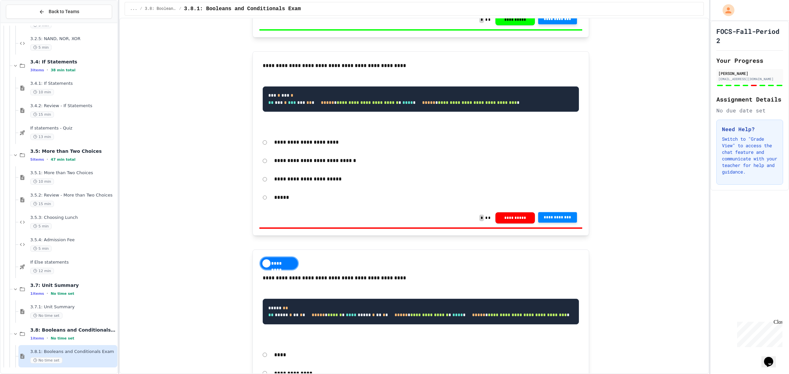
scroll to position [628, 0]
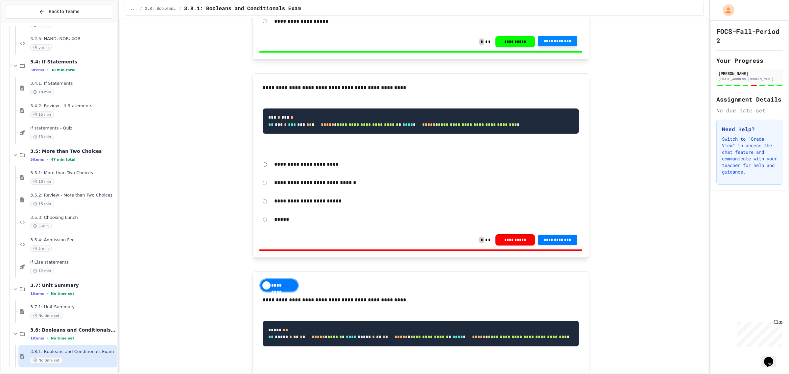
click at [259, 172] on div "**********" at bounding box center [420, 164] width 323 height 15
click at [262, 172] on div "**********" at bounding box center [420, 164] width 323 height 15
click at [563, 242] on span "**********" at bounding box center [557, 239] width 28 height 5
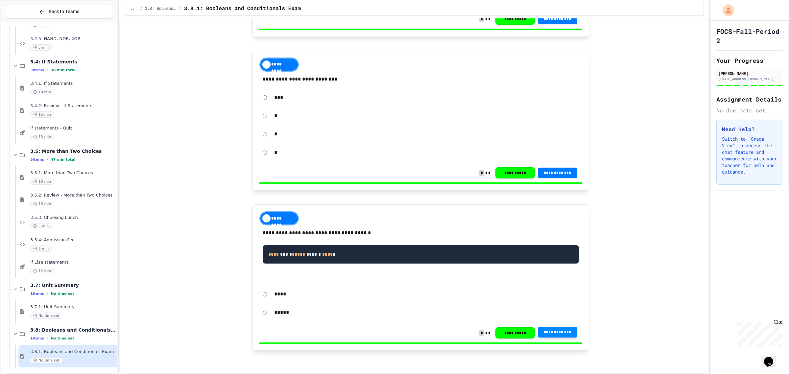
scroll to position [1096, 0]
click at [516, 178] on button "**********" at bounding box center [514, 172] width 39 height 11
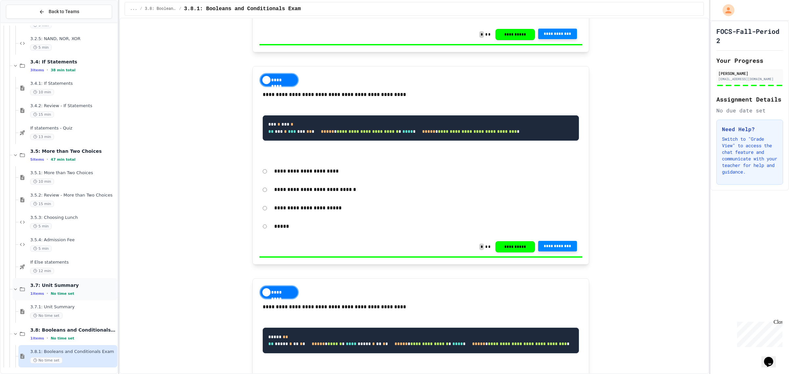
scroll to position [644, 0]
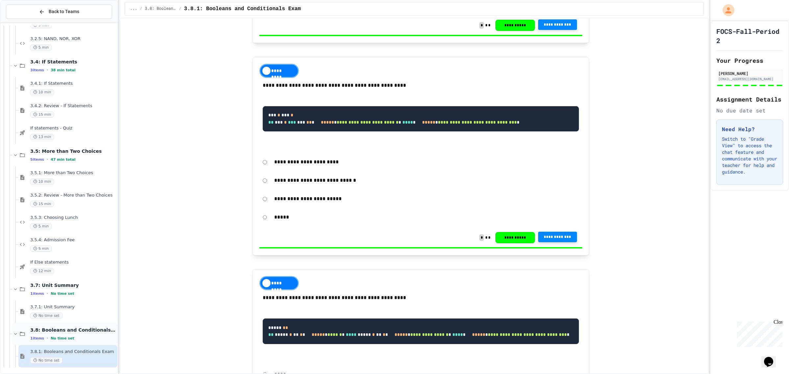
click at [91, 334] on div "3.8: Booleans and Conditionals Quiz 1 items • No time set" at bounding box center [73, 334] width 86 height 14
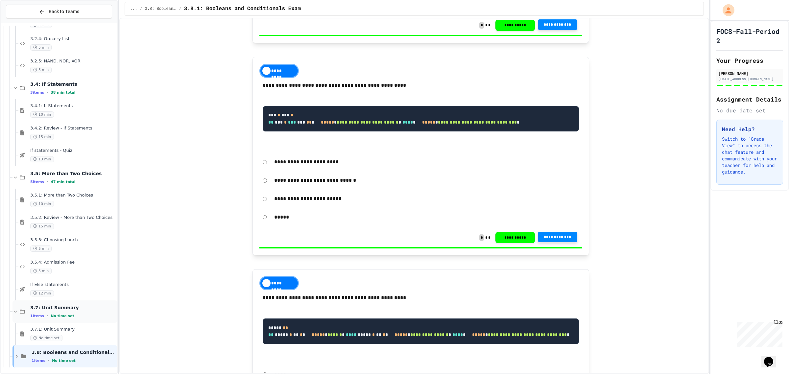
scroll to position [392, 0]
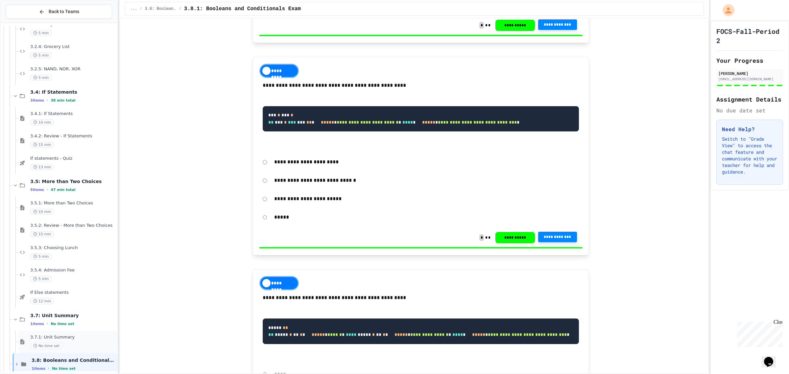
click at [75, 338] on span "3.7.1: Unit Summary" at bounding box center [73, 338] width 86 height 6
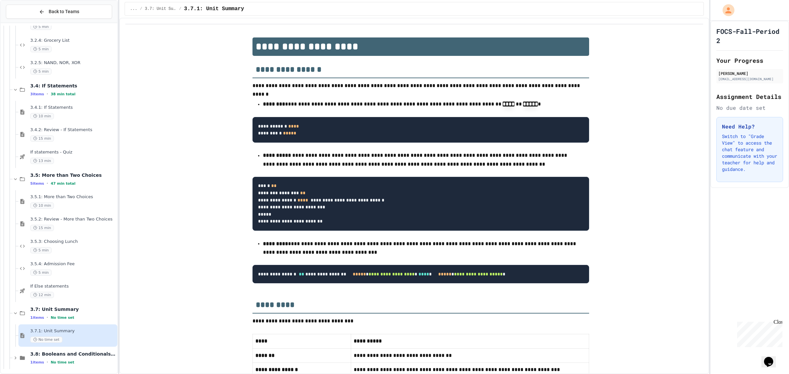
scroll to position [400, 0]
click at [79, 352] on span "3.8: Booleans and Conditionals Quiz" at bounding box center [73, 352] width 86 height 6
click at [81, 365] on div "3.8: Booleans and Conditionals Quiz 1 items • No time set" at bounding box center [64, 356] width 105 height 22
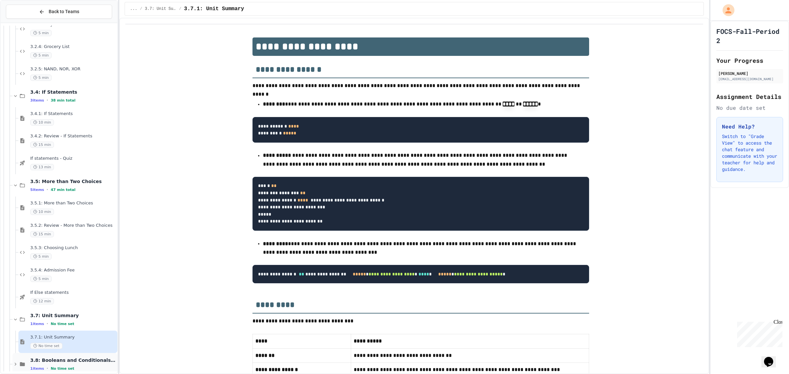
click at [81, 365] on div "3.8: Booleans and Conditionals Quiz 1 items • No time set" at bounding box center [73, 364] width 86 height 14
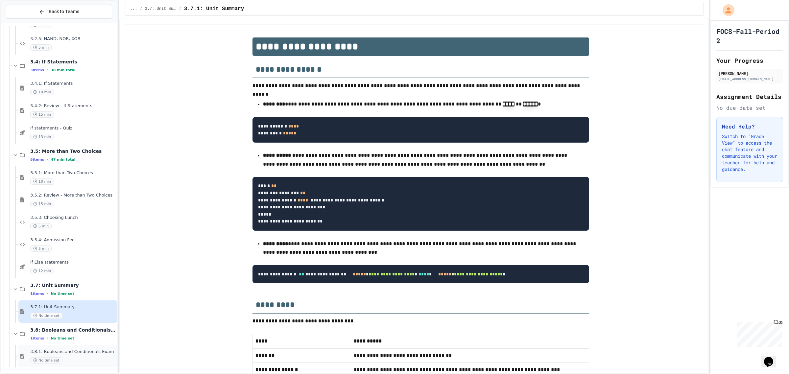
click at [82, 361] on div "No time set" at bounding box center [73, 360] width 86 height 6
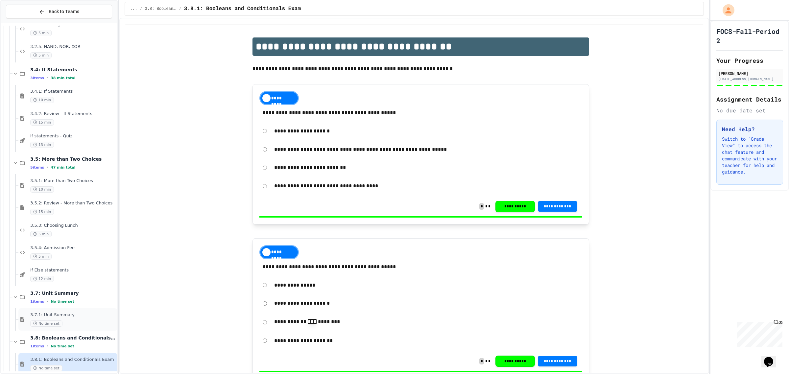
click at [76, 321] on div "No time set" at bounding box center [73, 324] width 86 height 6
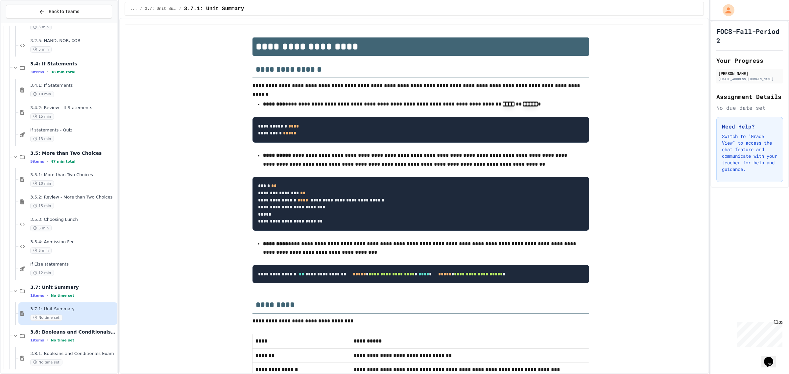
scroll to position [422, 0]
click at [90, 360] on div "No time set" at bounding box center [73, 360] width 86 height 6
